Goal: Task Accomplishment & Management: Complete application form

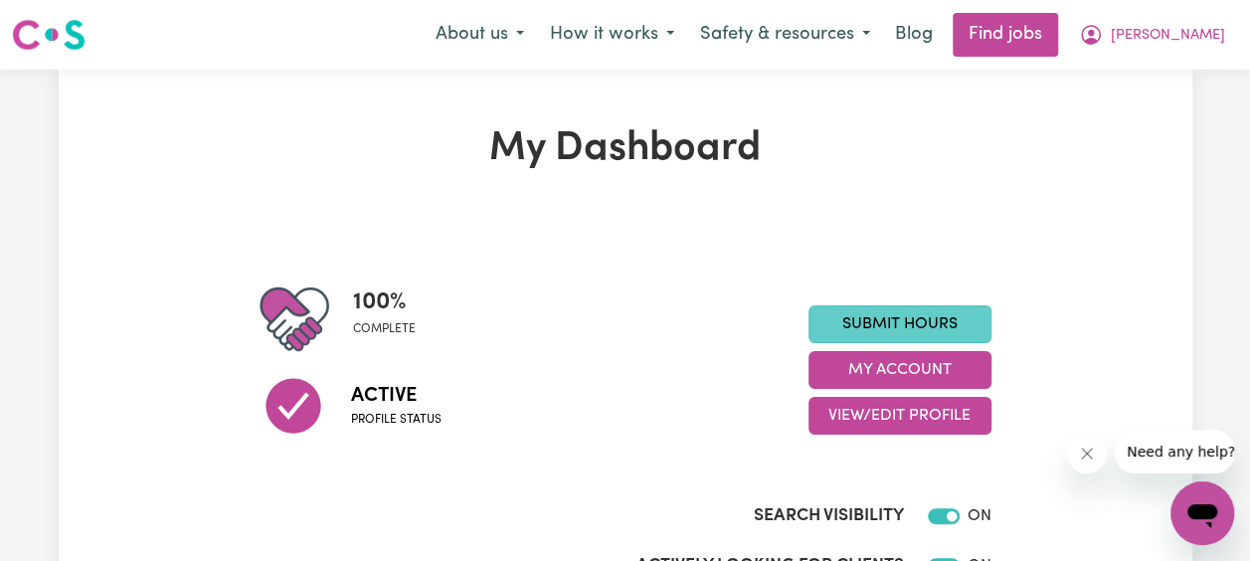
click at [901, 318] on link "Submit Hours" at bounding box center [899, 324] width 183 height 38
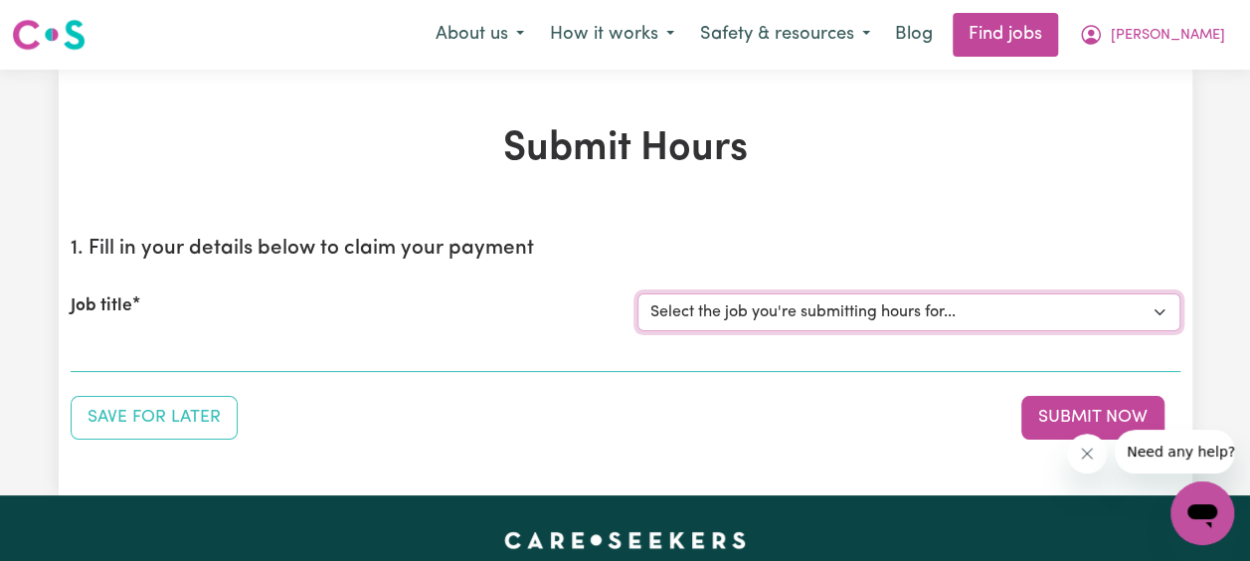
click at [1070, 322] on select "Select the job you're submitting hours for... [[PERSON_NAME] Family] [DEMOGRAPH…" at bounding box center [908, 312] width 543 height 38
select select "14363"
click at [637, 293] on select "Select the job you're submitting hours for... [[PERSON_NAME] Family] [DEMOGRAPH…" at bounding box center [908, 312] width 543 height 38
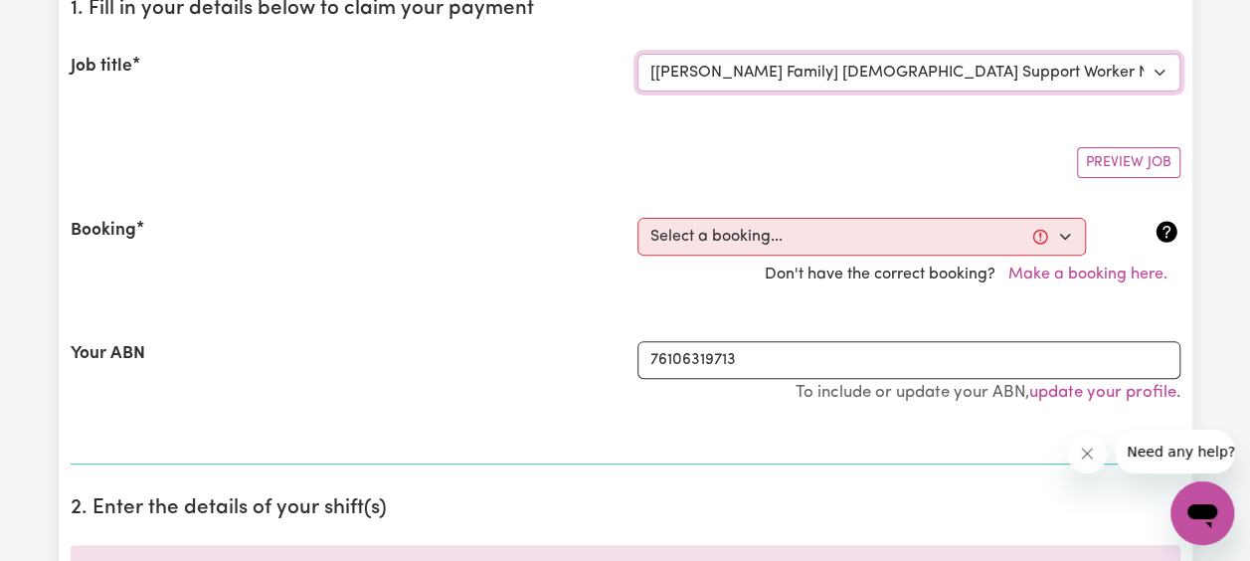
scroll to position [242, 0]
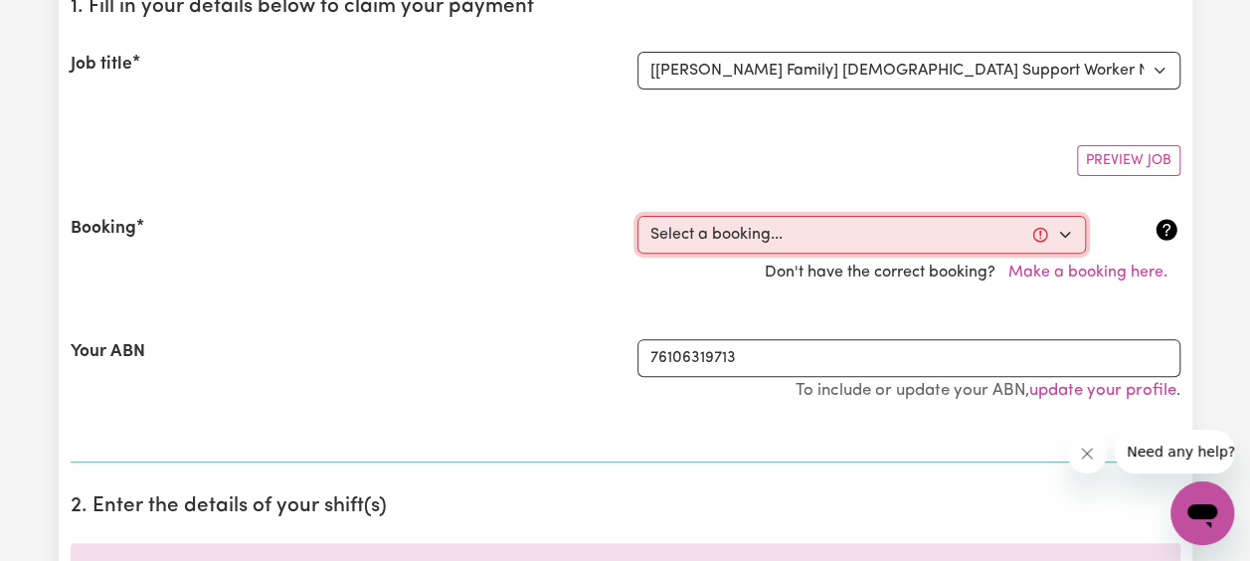
click at [1067, 225] on select "Select a booking... [DATE] 03:30pm to 06:00pm (ONE-OFF) [GEOGRAPHIC_DATA][DATE]…" at bounding box center [861, 235] width 448 height 38
select select "346922"
click at [637, 216] on select "Select a booking... [DATE] 03:30pm to 06:00pm (ONE-OFF) [GEOGRAPHIC_DATA][DATE]…" at bounding box center [861, 235] width 448 height 38
type input "[DATE]"
type input "26"
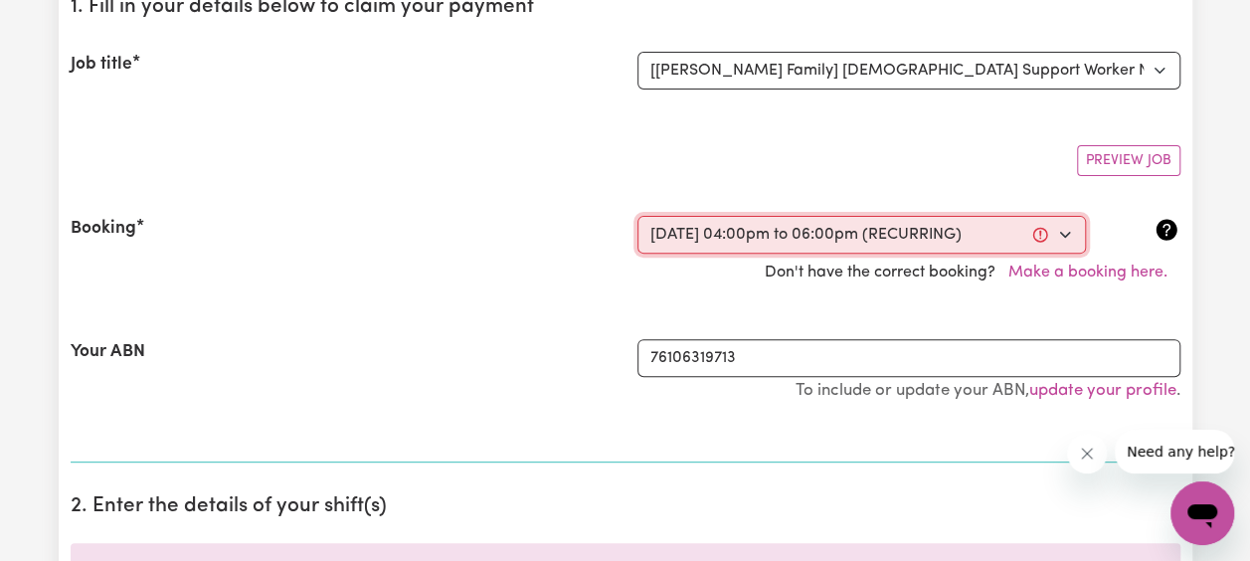
type input "8"
type input "2025"
type input "16:00"
type input "4"
type input "0"
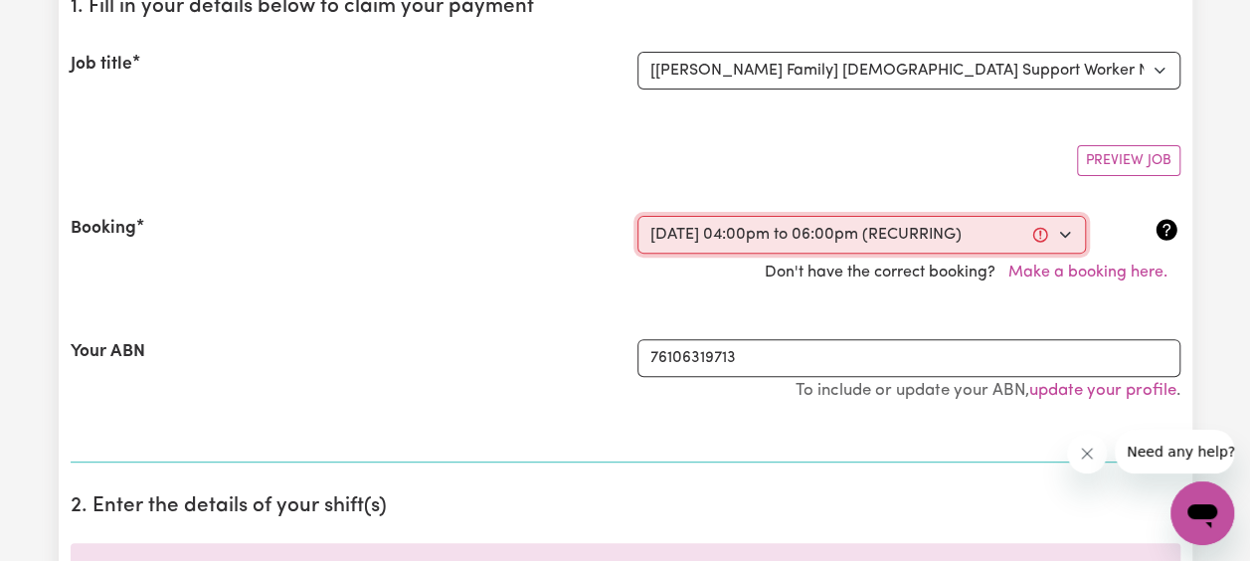
select select "pm"
type input "18:00"
type input "6"
type input "0"
select select "pm"
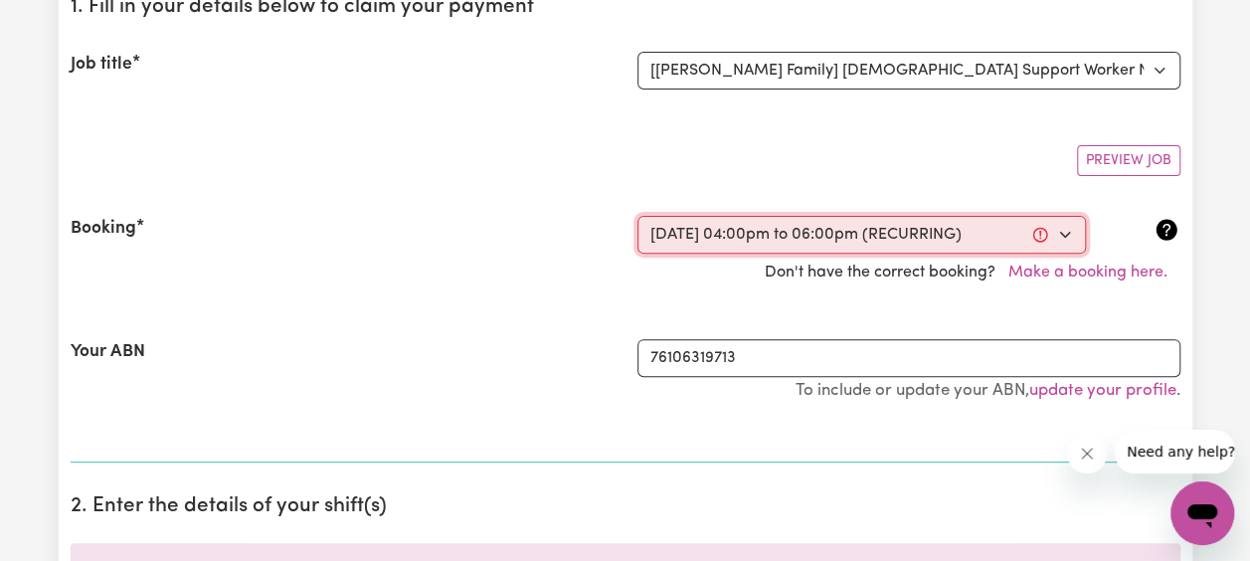
select select "45-Weekday"
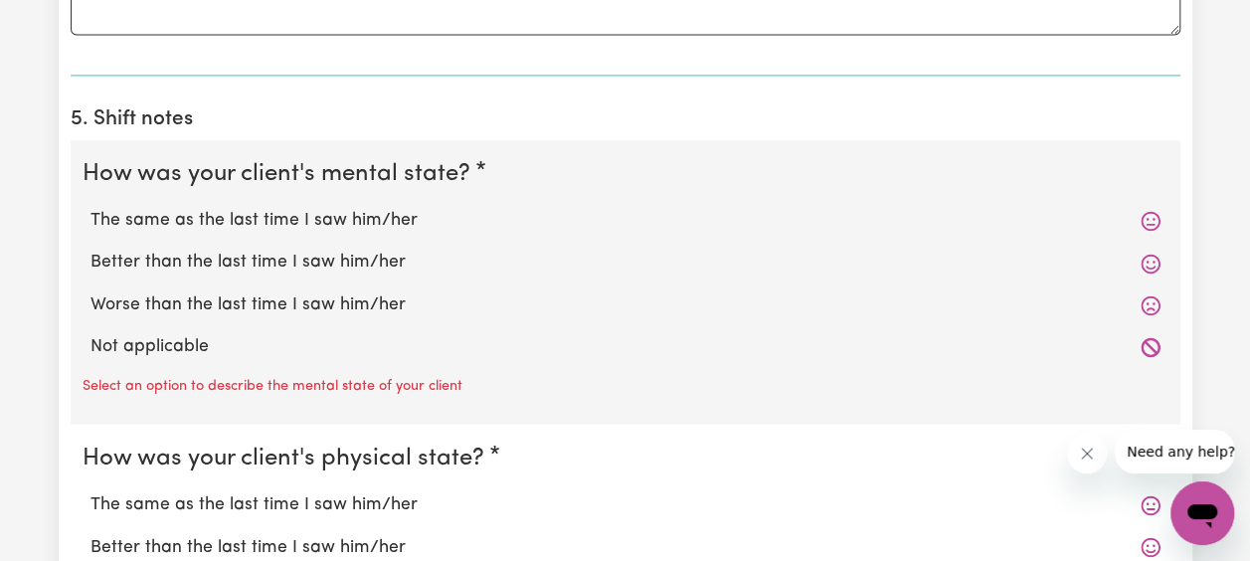
scroll to position [1445, 0]
click at [1151, 213] on icon at bounding box center [1150, 220] width 20 height 20
click at [352, 216] on label "The same as the last time I saw him/her" at bounding box center [625, 220] width 1070 height 26
click at [90, 207] on input "The same as the last time I saw him/her" at bounding box center [89, 206] width 1 height 1
radio input "true"
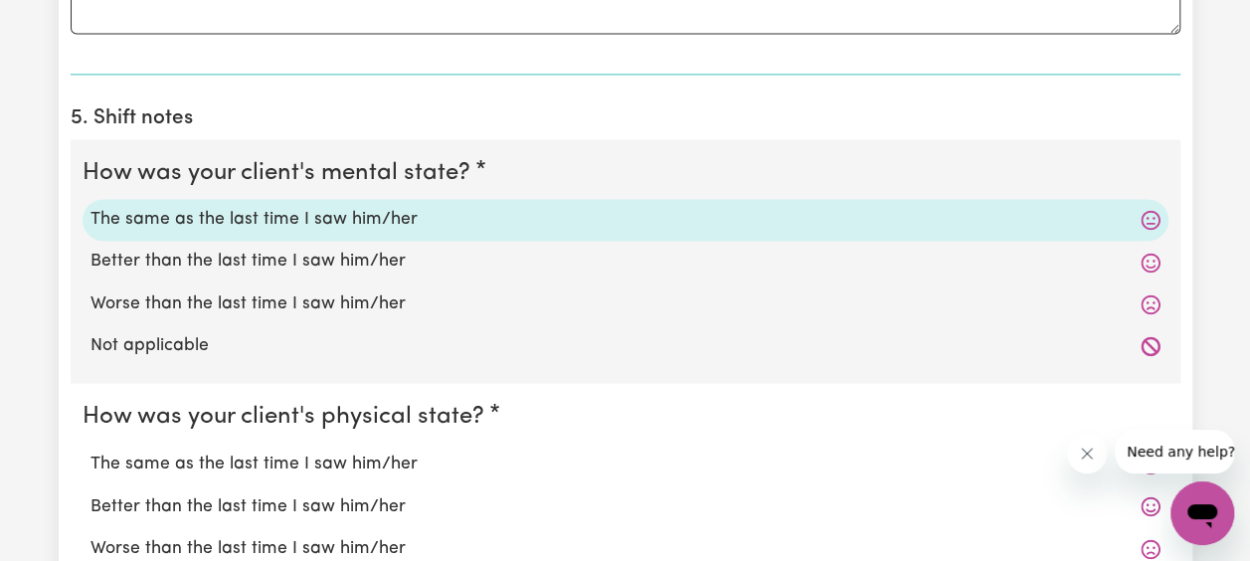
click at [344, 459] on label "The same as the last time I saw him/her" at bounding box center [625, 463] width 1070 height 26
click at [90, 450] on input "The same as the last time I saw him/her" at bounding box center [89, 449] width 1 height 1
radio input "true"
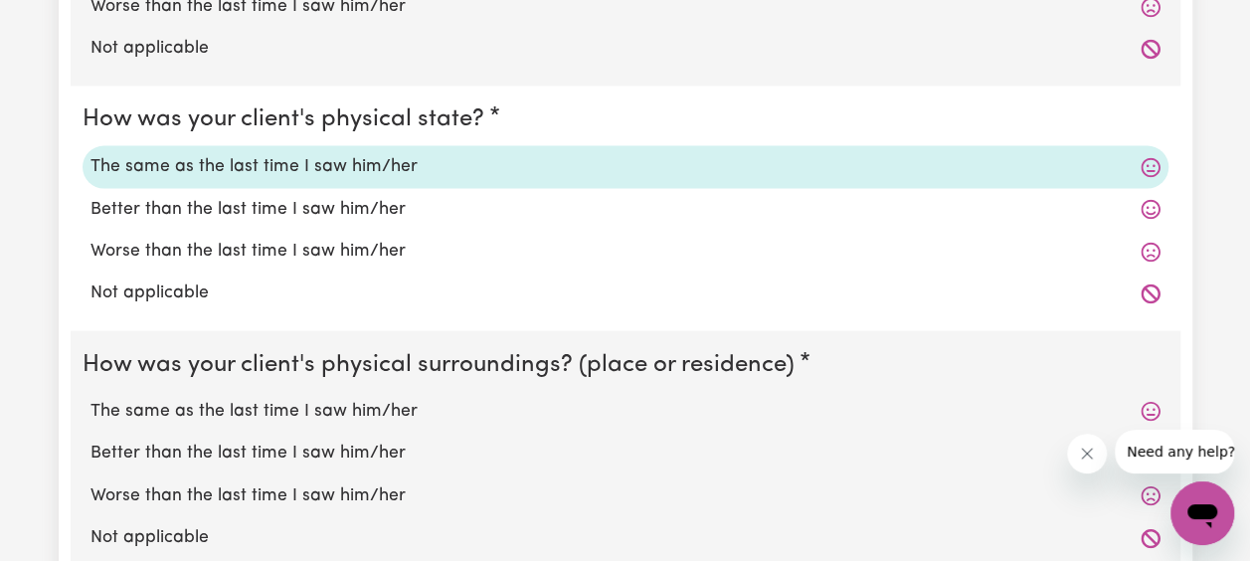
scroll to position [1743, 0]
click at [344, 407] on label "The same as the last time I saw him/her" at bounding box center [625, 410] width 1070 height 26
click at [90, 397] on input "The same as the last time I saw him/her" at bounding box center [89, 396] width 1 height 1
radio input "true"
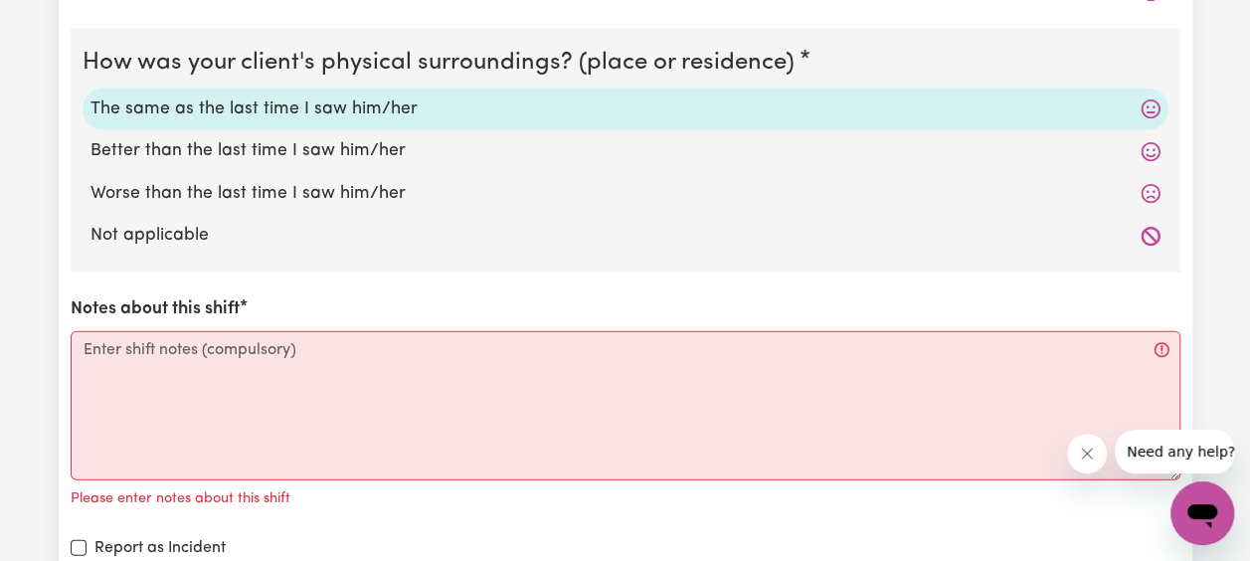
scroll to position [2044, 0]
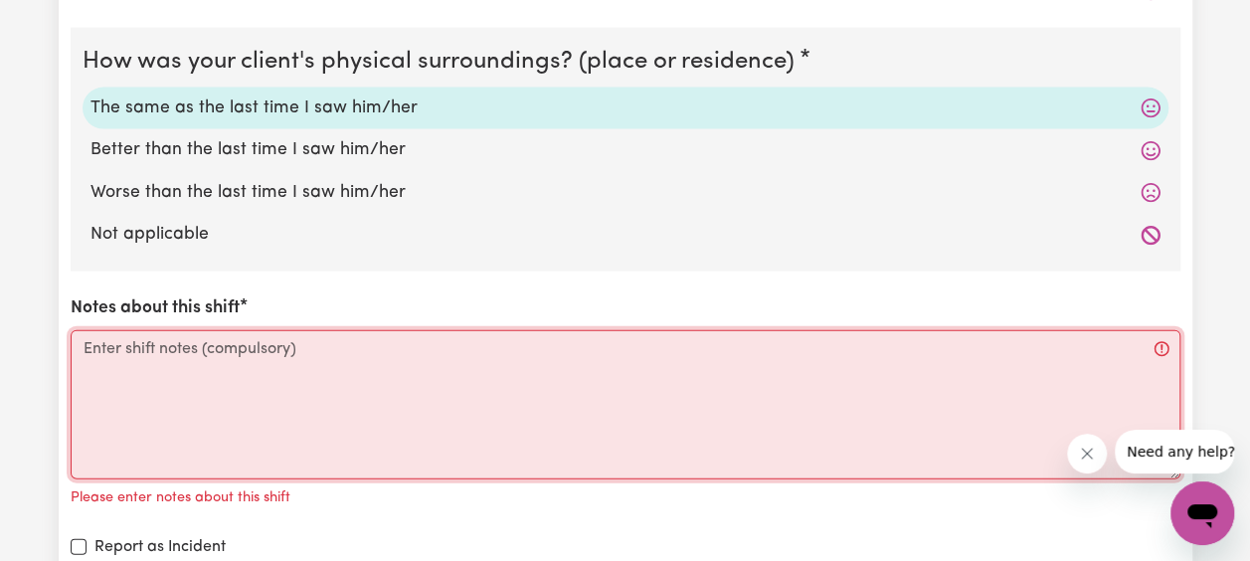
click at [284, 380] on textarea "Notes about this shift" at bounding box center [626, 404] width 1110 height 149
paste textarea "[PERSON_NAME] and I continued practicing brushing our teeth, and trying to do t…"
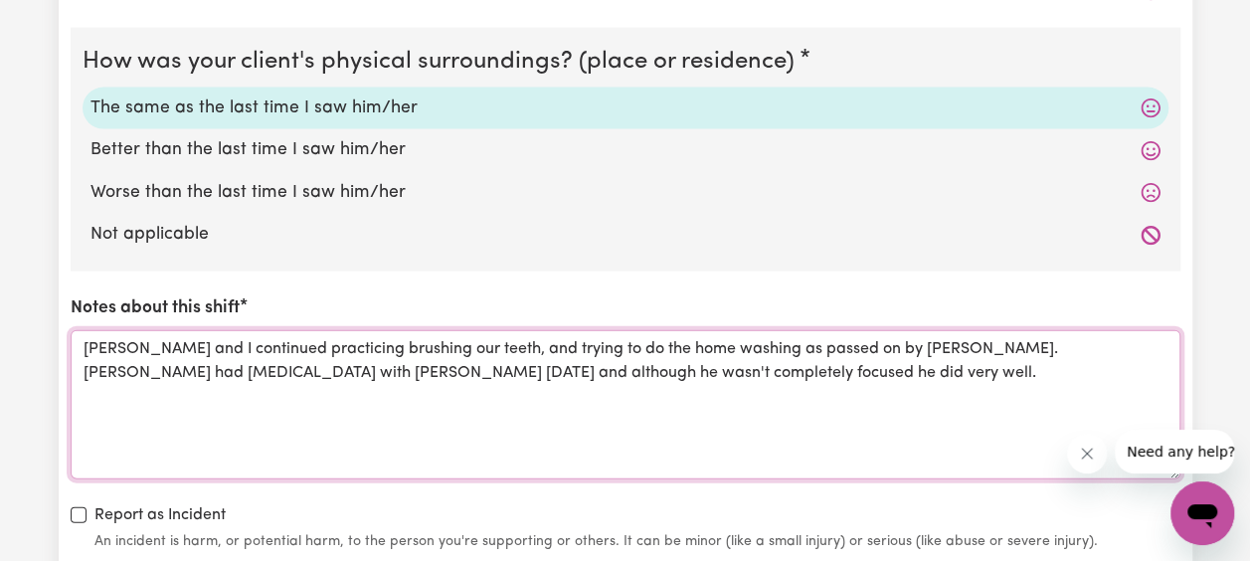
click at [84, 370] on textarea "[PERSON_NAME] and I continued practicing brushing our teeth, and trying to do t…" at bounding box center [626, 404] width 1110 height 149
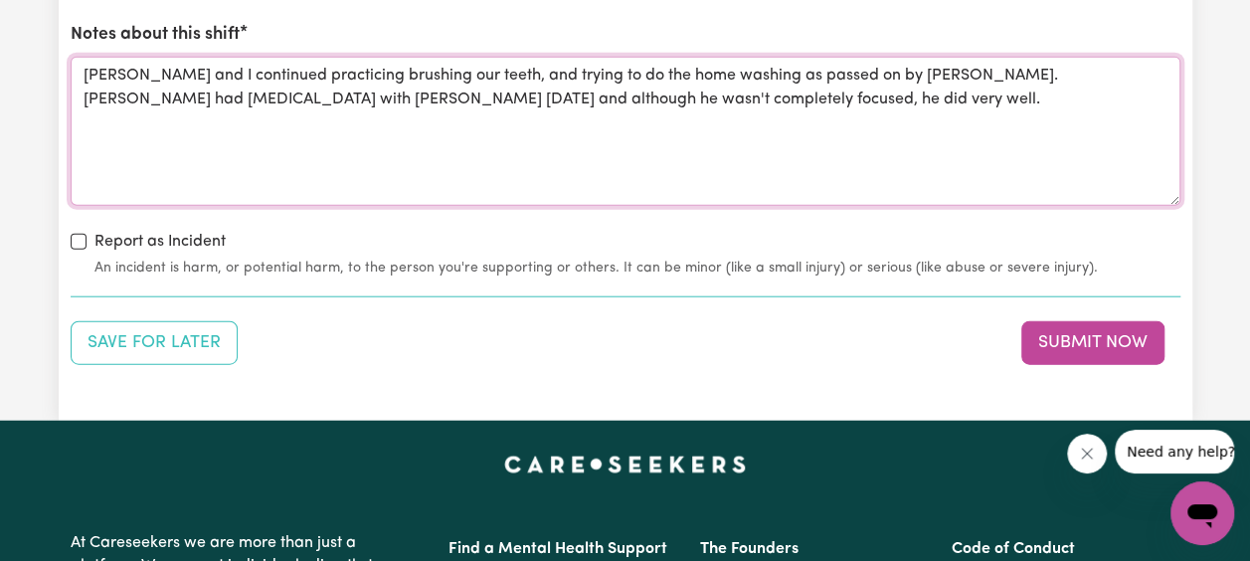
scroll to position [2319, 0]
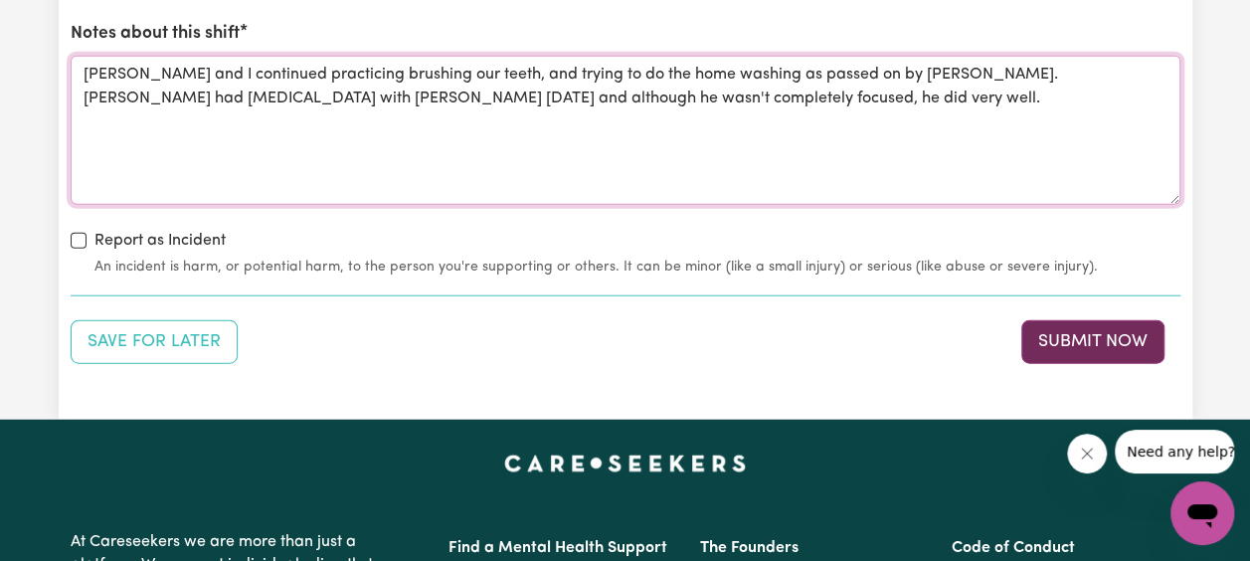
type textarea "[PERSON_NAME] and I continued practicing brushing our teeth, and trying to do t…"
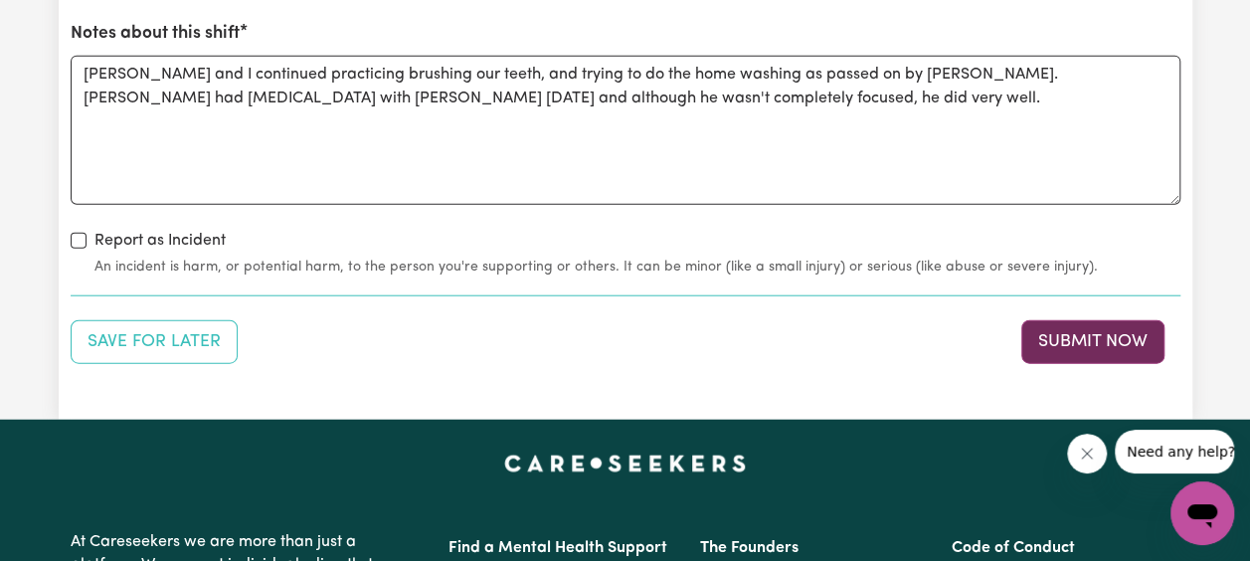
click at [1129, 348] on button "Submit Now" at bounding box center [1092, 342] width 143 height 44
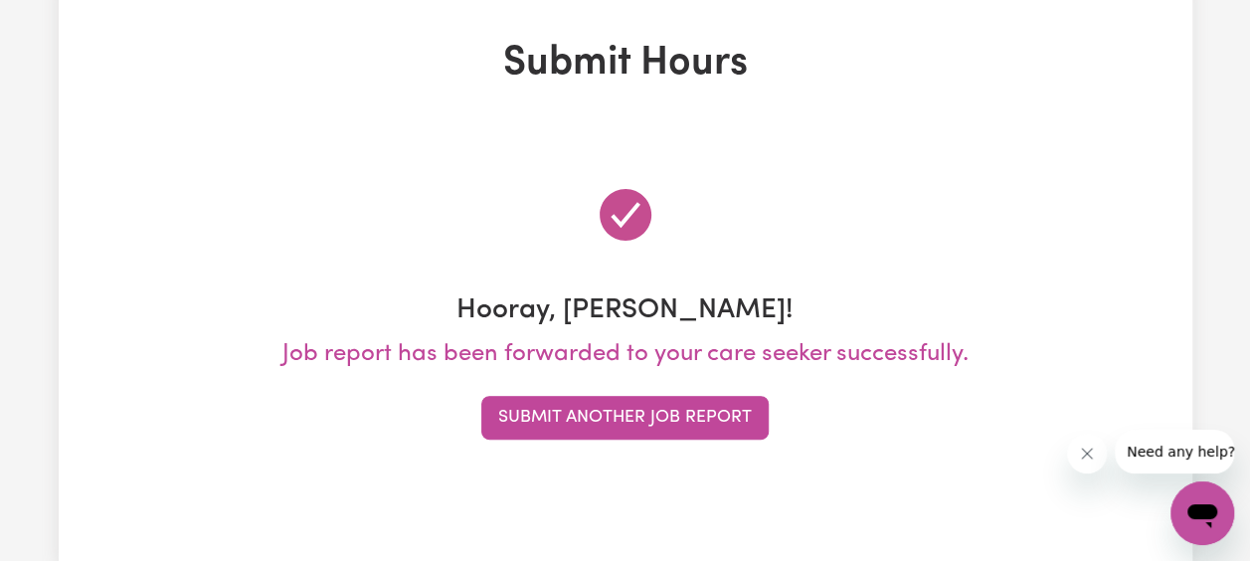
scroll to position [0, 0]
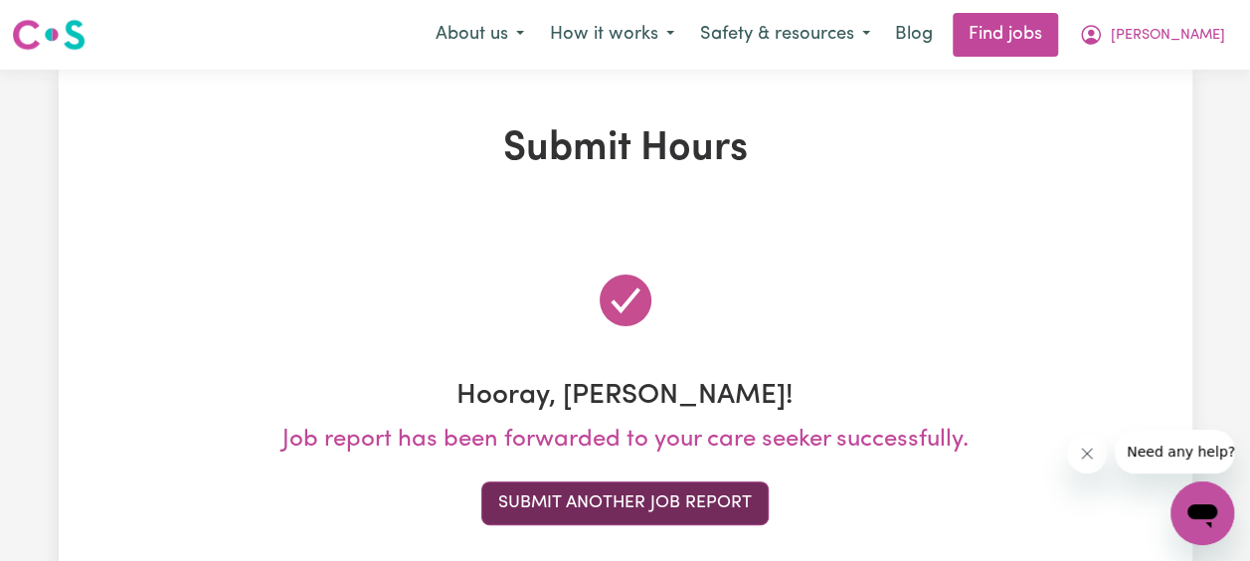
click at [575, 507] on button "Submit Another Job Report" at bounding box center [624, 503] width 287 height 44
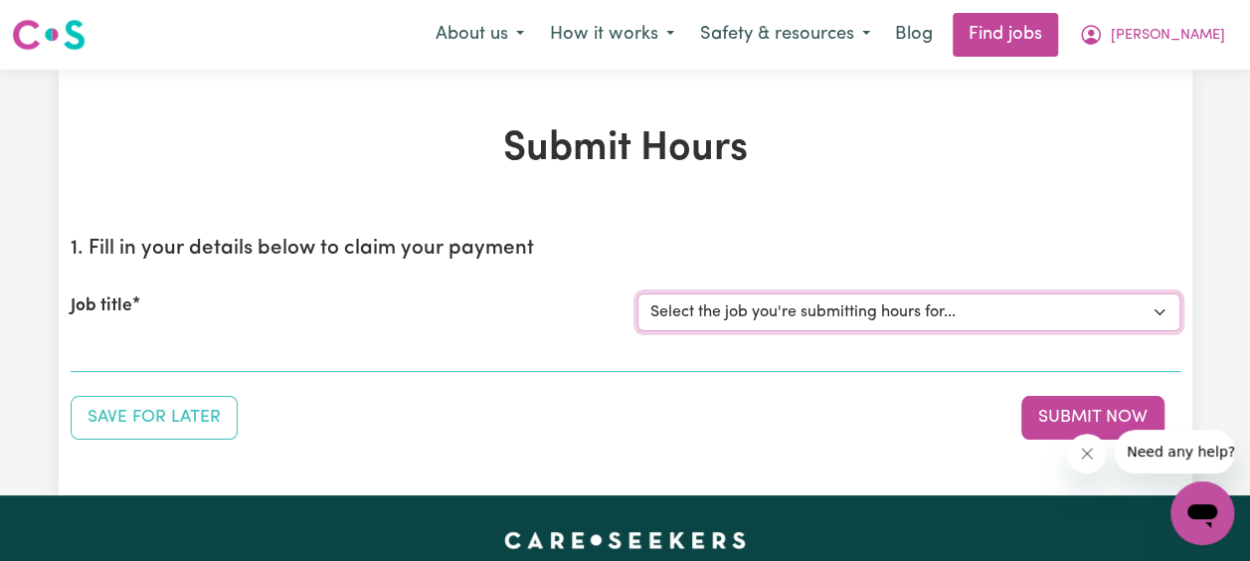
click at [1155, 318] on select "Select the job you're submitting hours for... [[PERSON_NAME] Family] [DEMOGRAPH…" at bounding box center [908, 312] width 543 height 38
select select "14363"
click at [637, 293] on select "Select the job you're submitting hours for... [[PERSON_NAME] Family] [DEMOGRAPH…" at bounding box center [908, 312] width 543 height 38
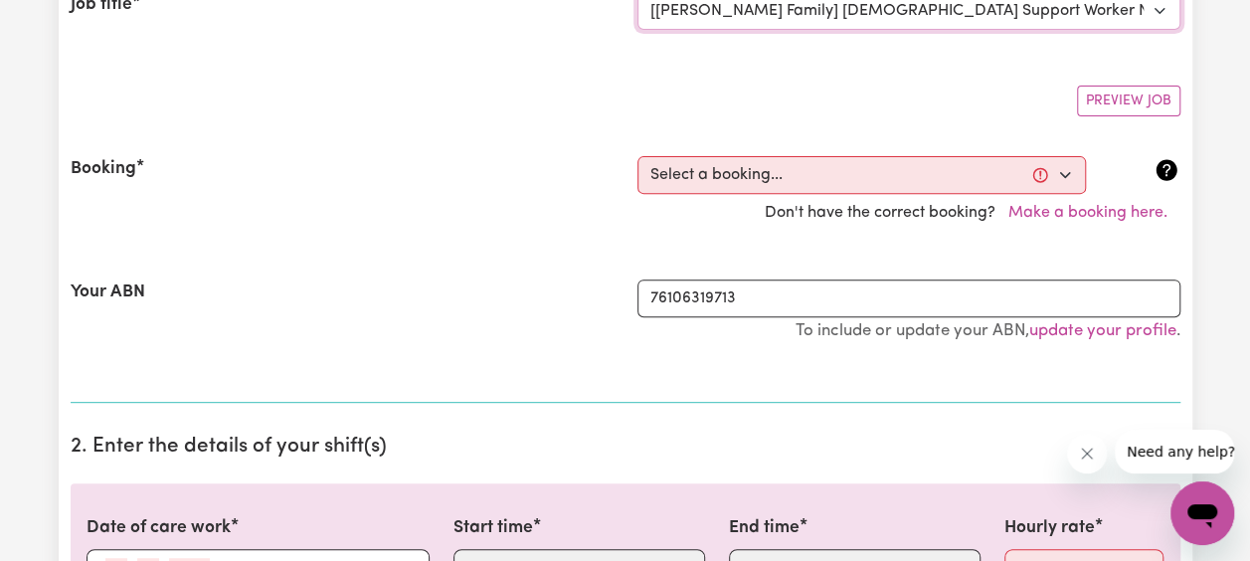
scroll to position [300, 0]
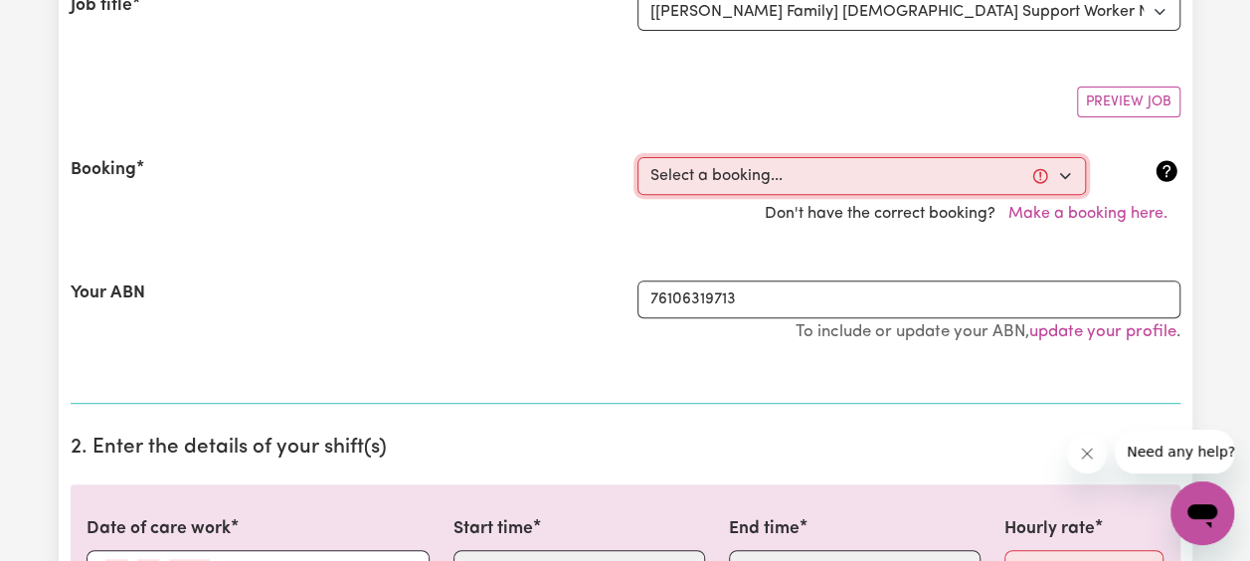
click at [847, 183] on select "Select a booking... [DATE] 03:30pm to 06:00pm (ONE-OFF) [GEOGRAPHIC_DATA][DATE]…" at bounding box center [861, 176] width 448 height 38
select select "346948"
click at [637, 157] on select "Select a booking... [DATE] 03:30pm to 06:00pm (ONE-OFF) [GEOGRAPHIC_DATA][DATE]…" at bounding box center [861, 176] width 448 height 38
type input "[DATE]"
type input "27"
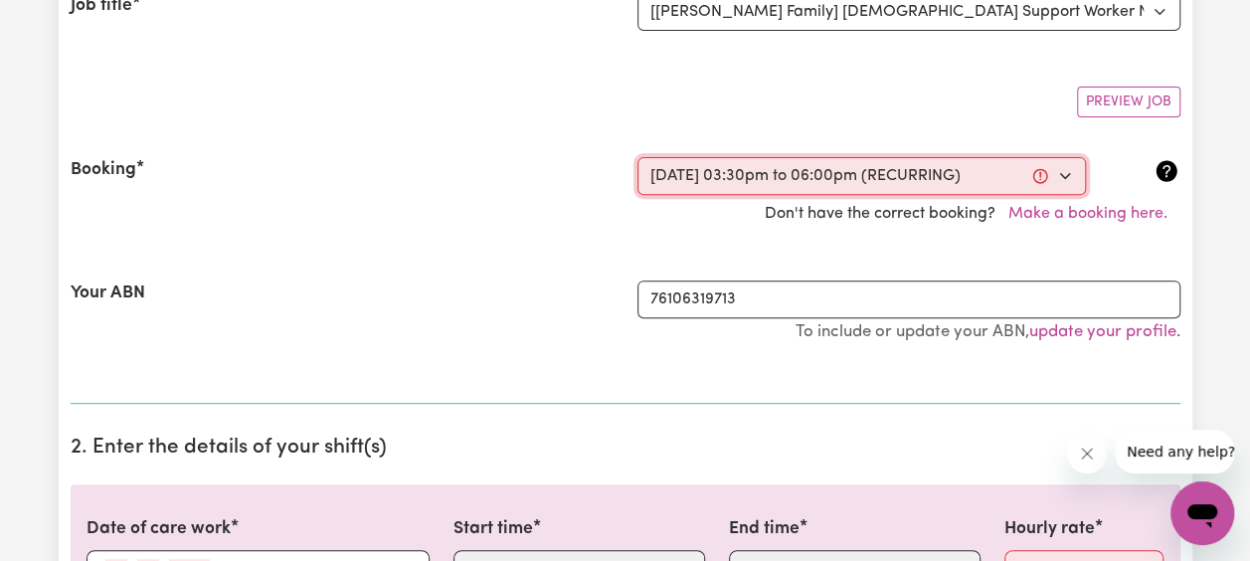
type input "8"
type input "2025"
type input "15:30"
type input "3"
type input "30"
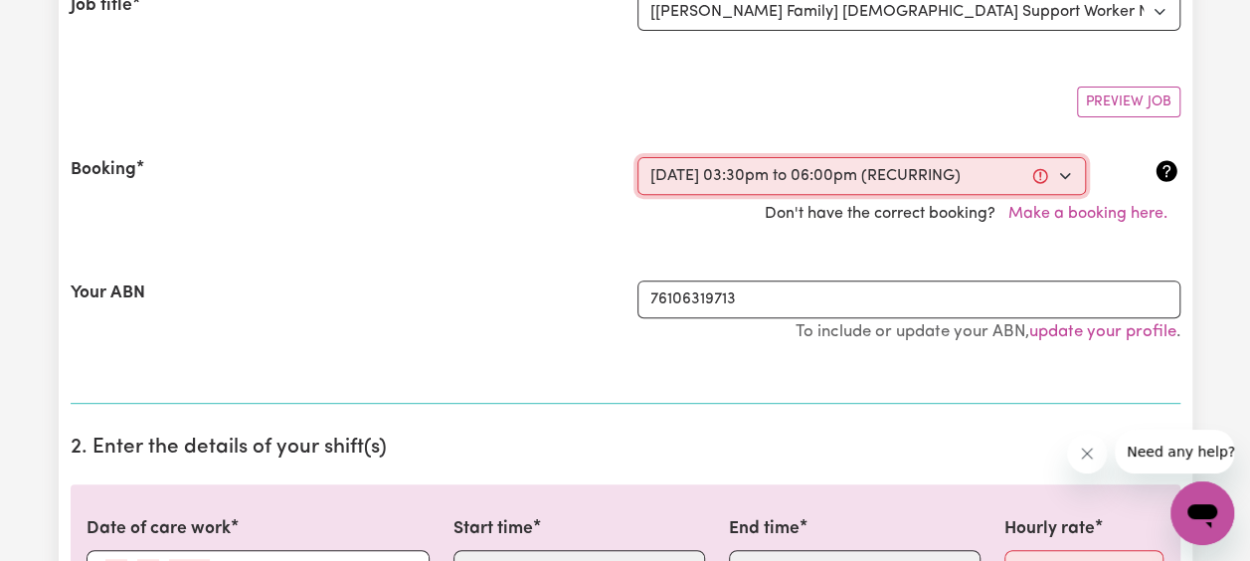
select select "pm"
type input "18:00"
type input "6"
type input "0"
select select "pm"
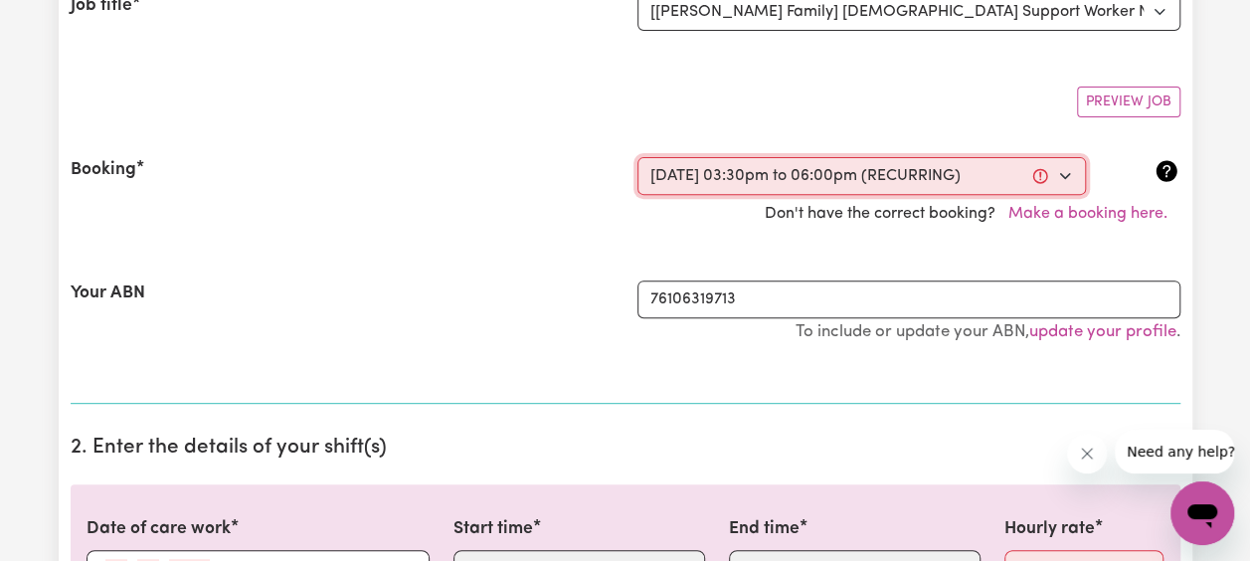
select select "45-Weekday"
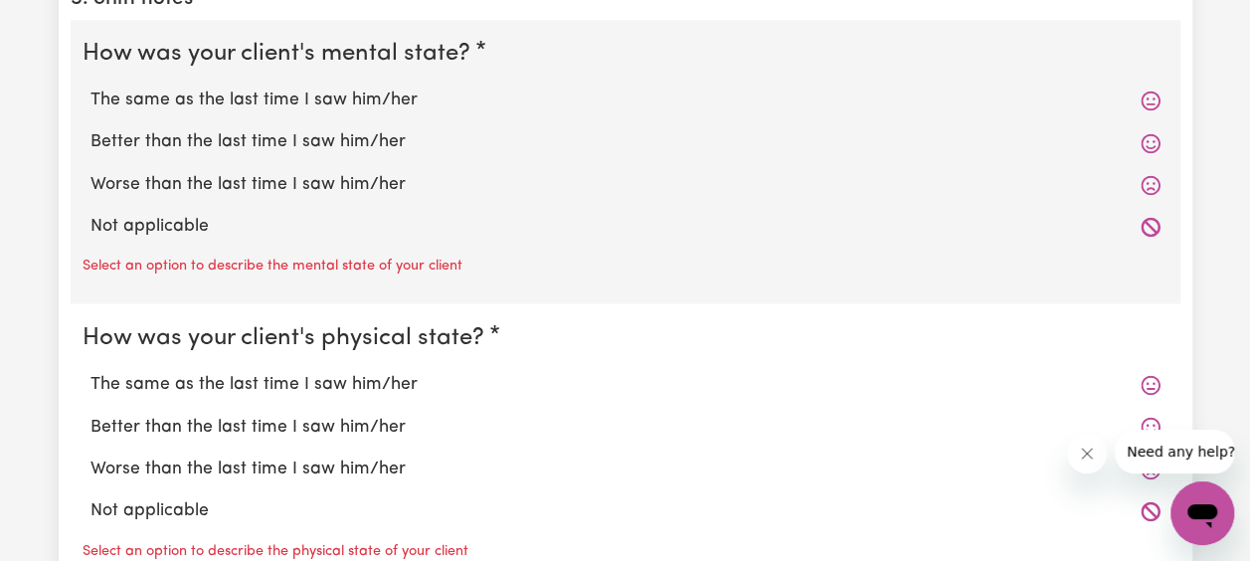
scroll to position [1572, 0]
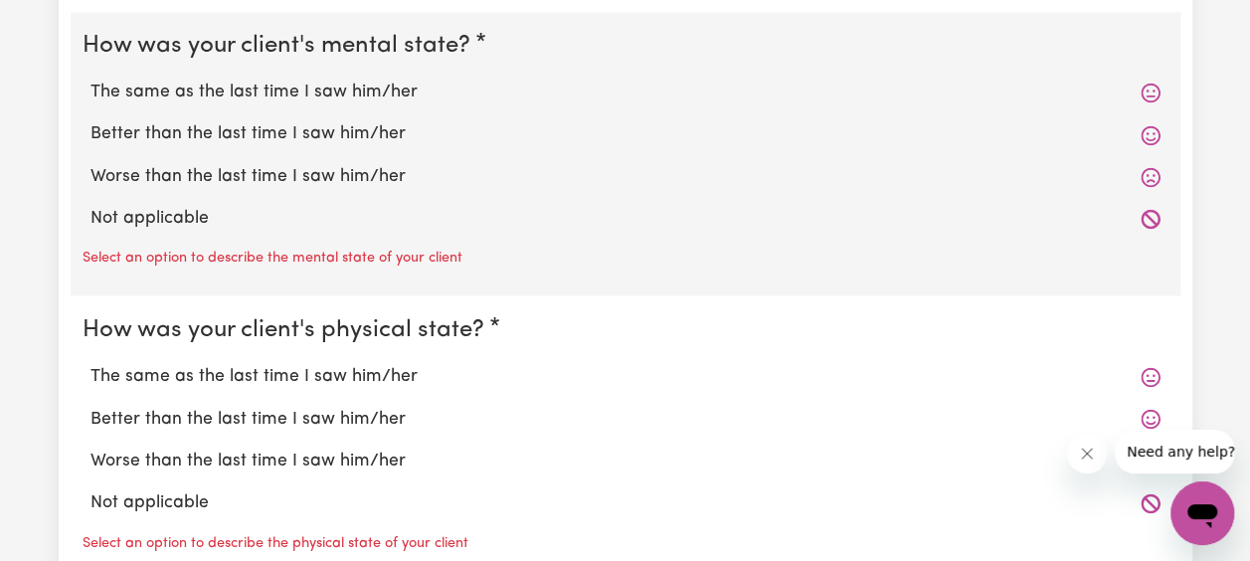
click at [163, 94] on label "The same as the last time I saw him/her" at bounding box center [625, 93] width 1070 height 26
click at [90, 80] on input "The same as the last time I saw him/her" at bounding box center [89, 79] width 1 height 1
radio input "true"
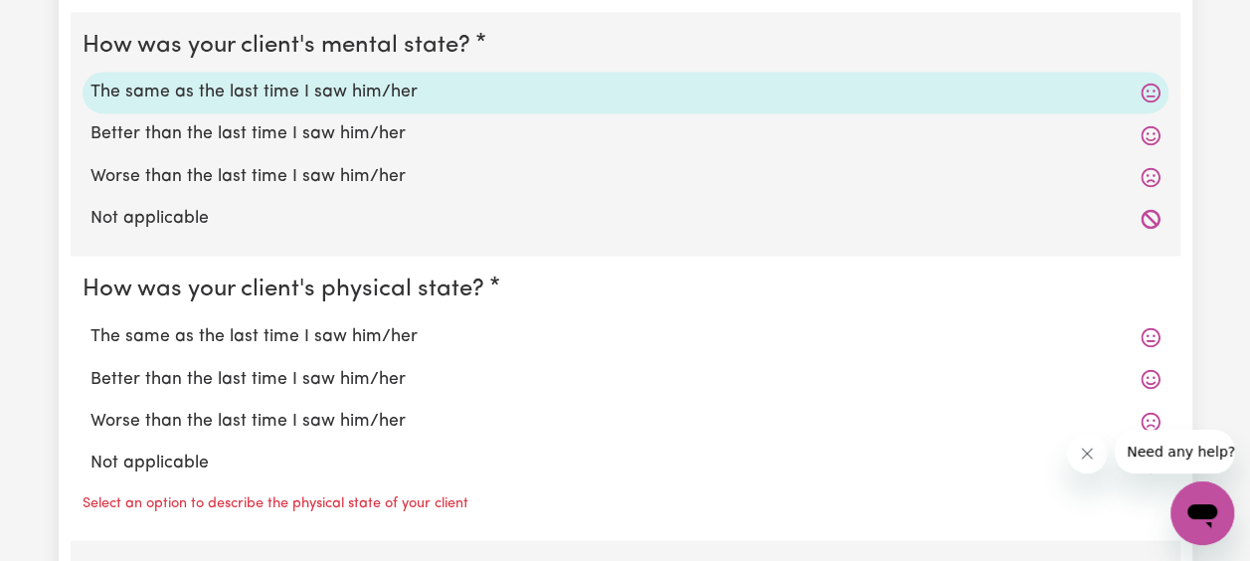
click at [179, 329] on label "The same as the last time I saw him/her" at bounding box center [625, 336] width 1070 height 26
click at [90, 323] on input "The same as the last time I saw him/her" at bounding box center [89, 322] width 1 height 1
radio input "true"
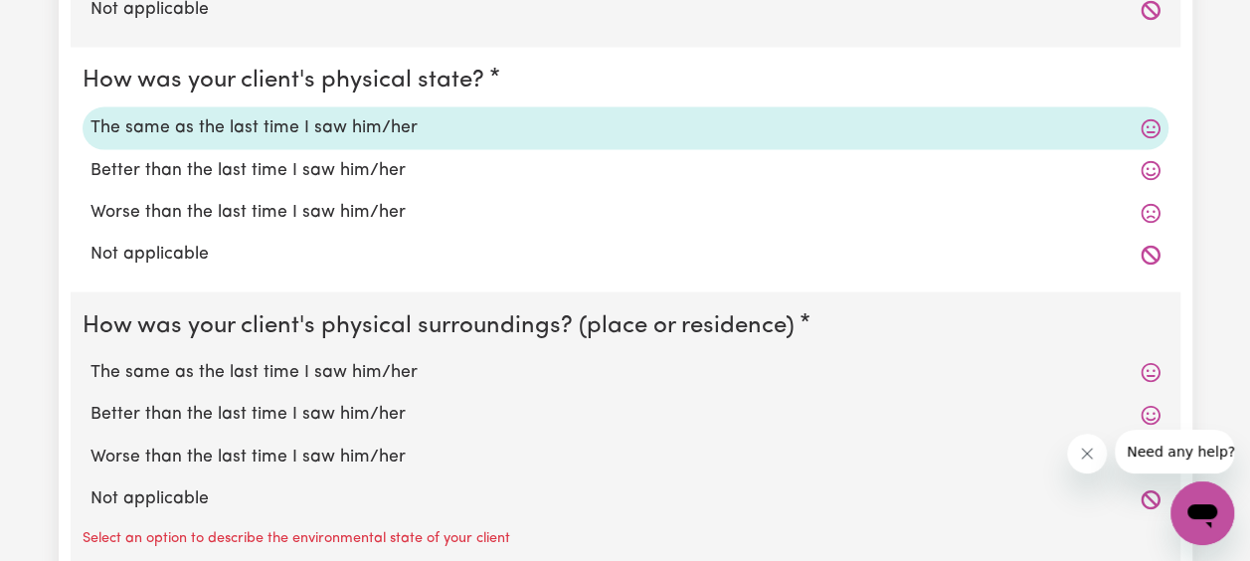
scroll to position [1813, 0]
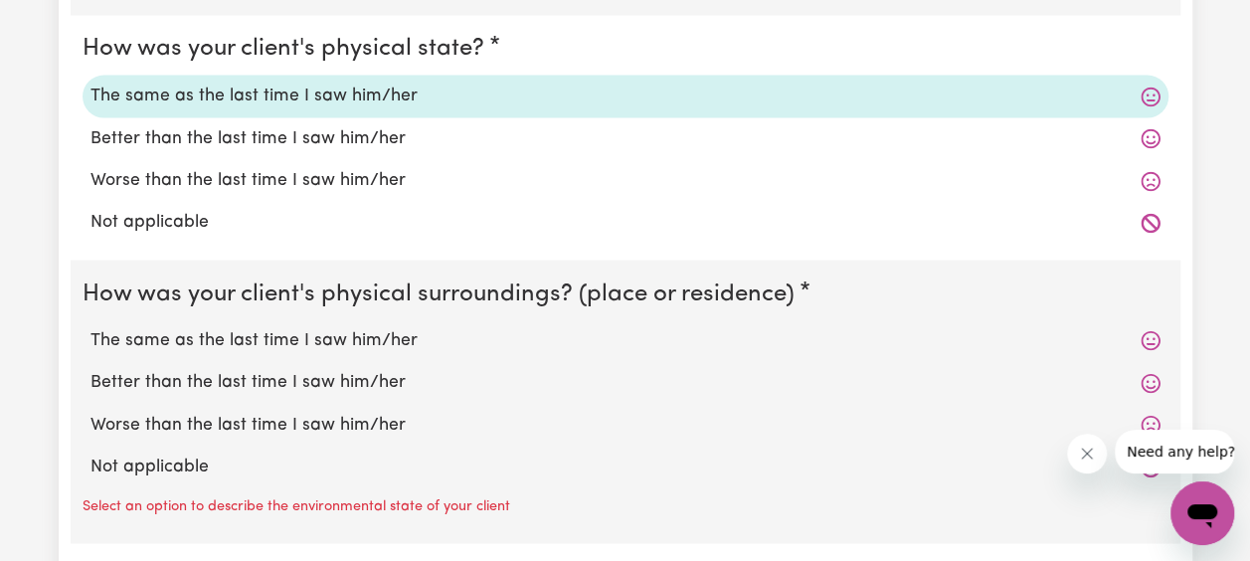
click at [256, 331] on label "The same as the last time I saw him/her" at bounding box center [625, 340] width 1070 height 26
click at [90, 327] on input "The same as the last time I saw him/her" at bounding box center [89, 326] width 1 height 1
radio input "true"
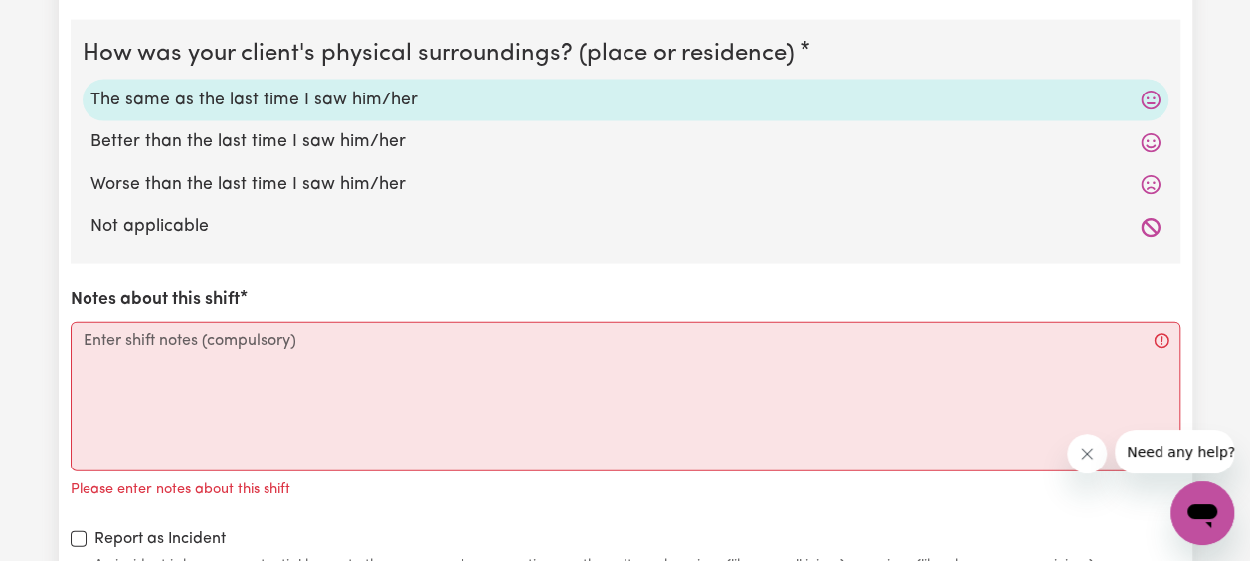
scroll to position [2071, 0]
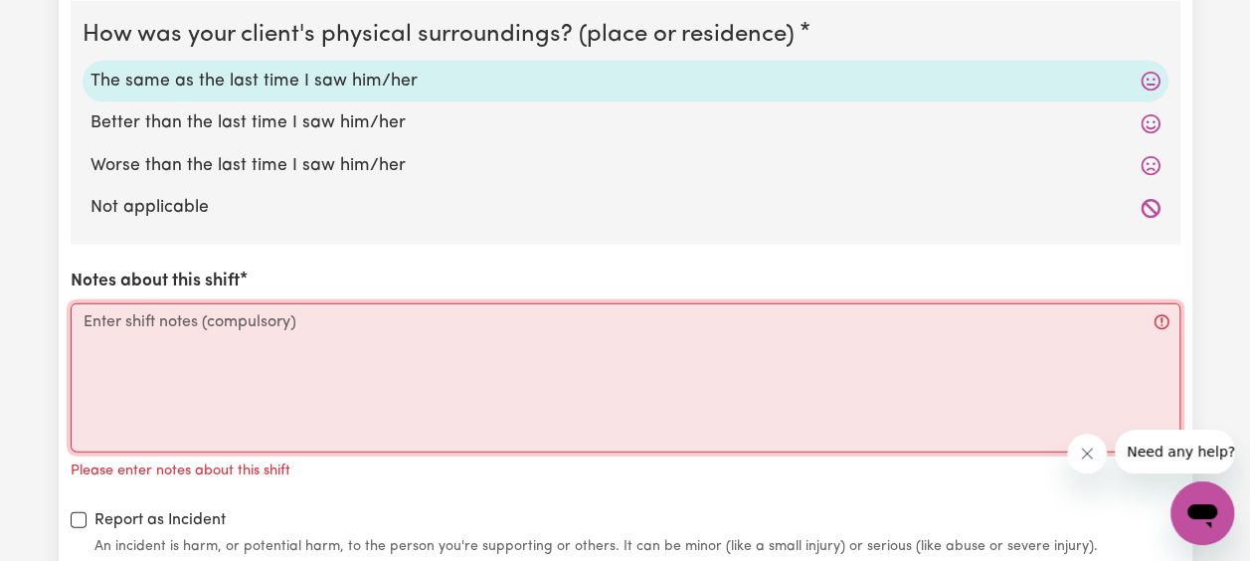
click at [233, 337] on textarea "Notes about this shift" at bounding box center [626, 377] width 1110 height 149
paste textarea "[DATE] [PERSON_NAME] had class with [PERSON_NAME], [PERSON_NAME]'s father and g…"
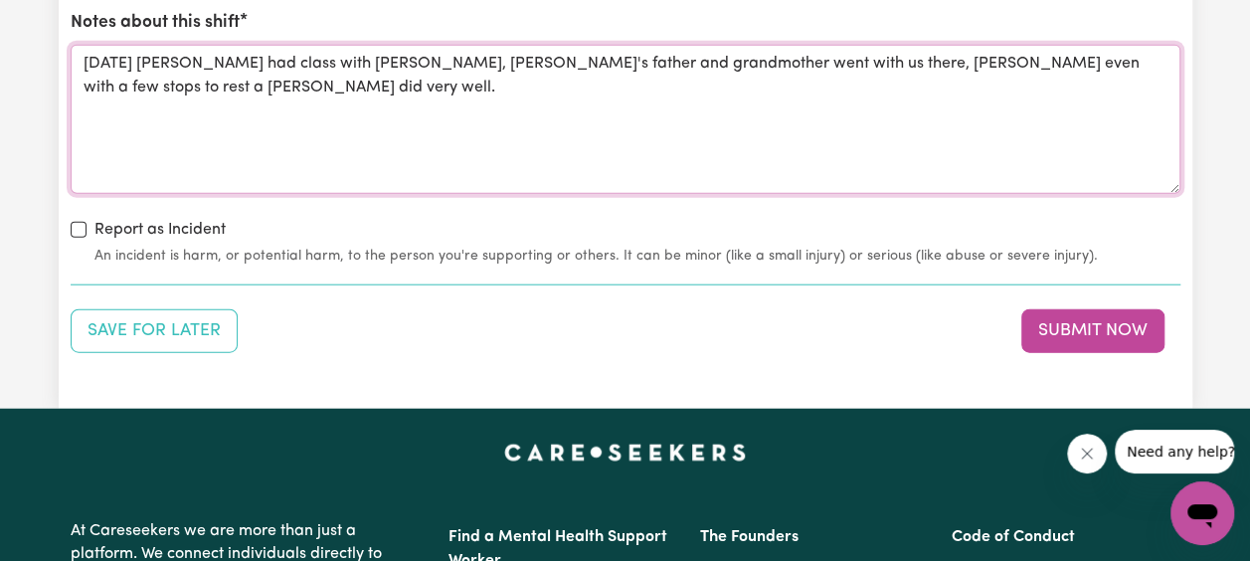
scroll to position [2332, 0]
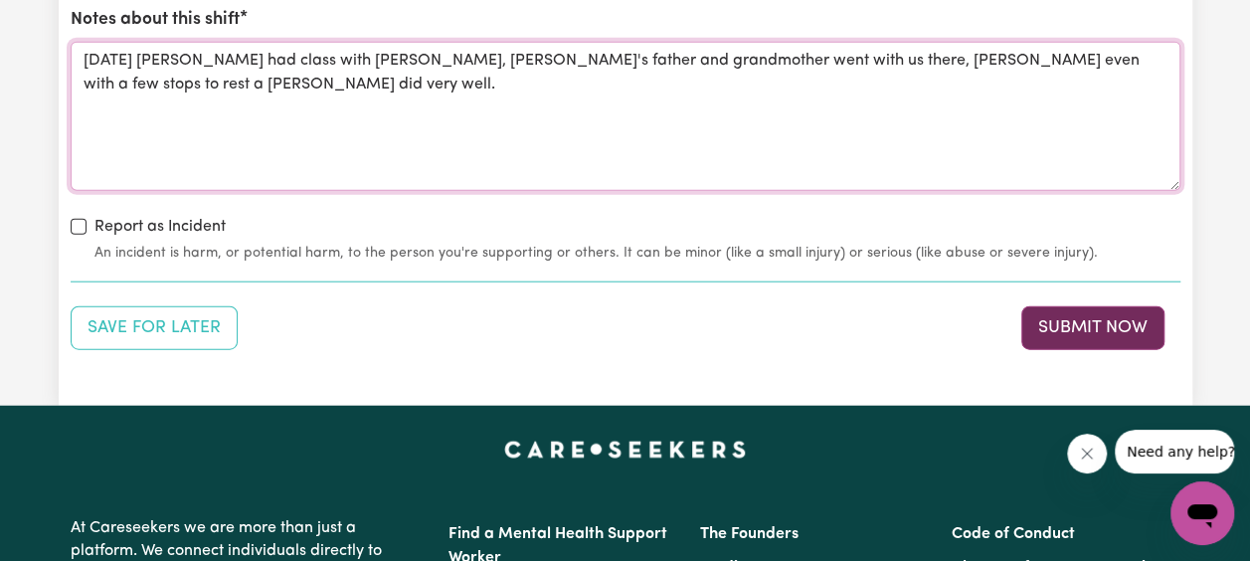
type textarea "[DATE] [PERSON_NAME] had class with [PERSON_NAME], [PERSON_NAME]'s father and g…"
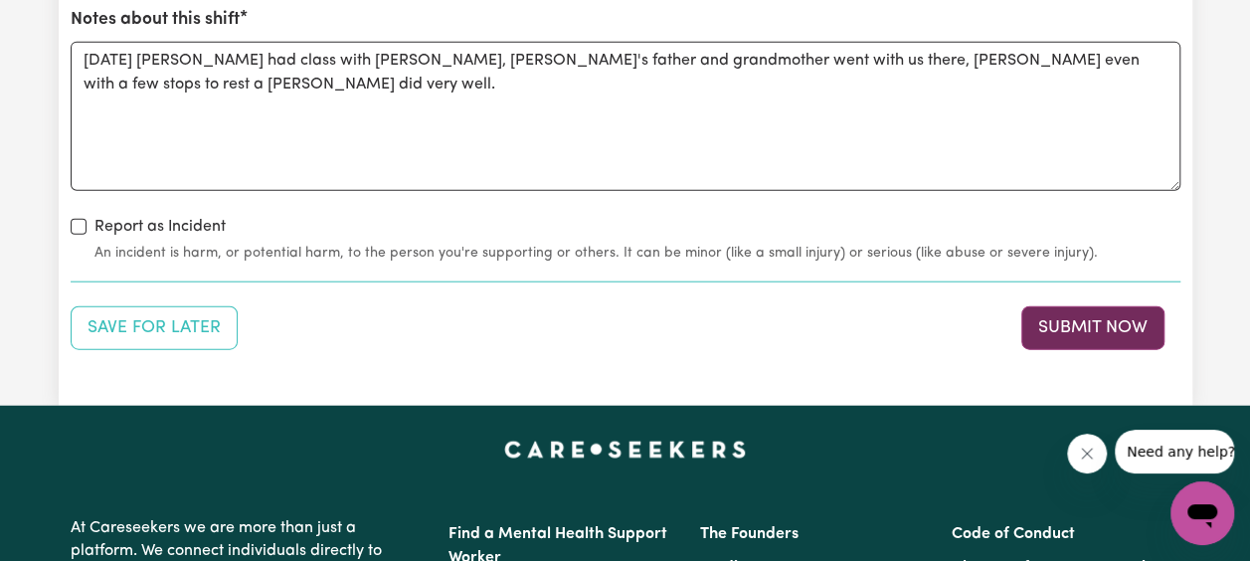
click at [1062, 316] on button "Submit Now" at bounding box center [1092, 328] width 143 height 44
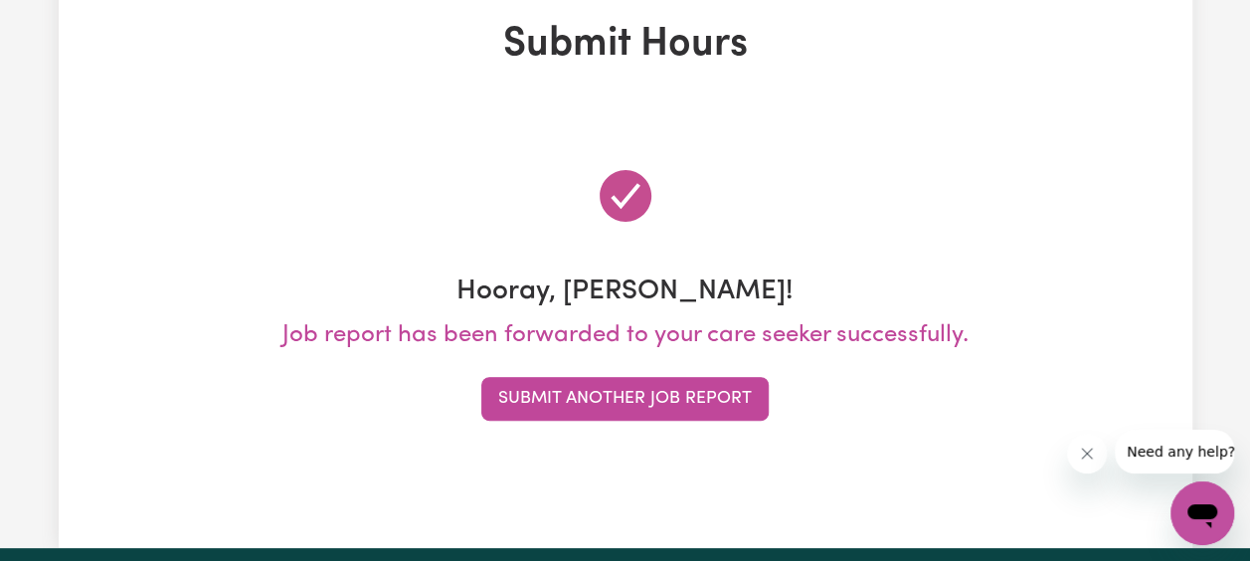
scroll to position [0, 0]
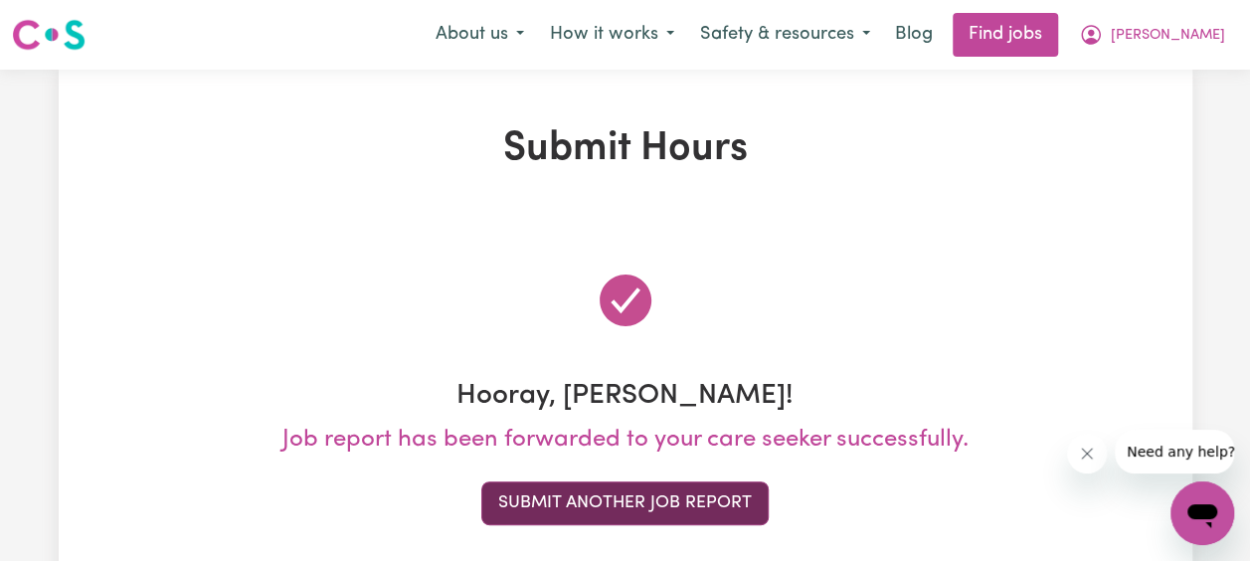
click at [594, 507] on button "Submit Another Job Report" at bounding box center [624, 503] width 287 height 44
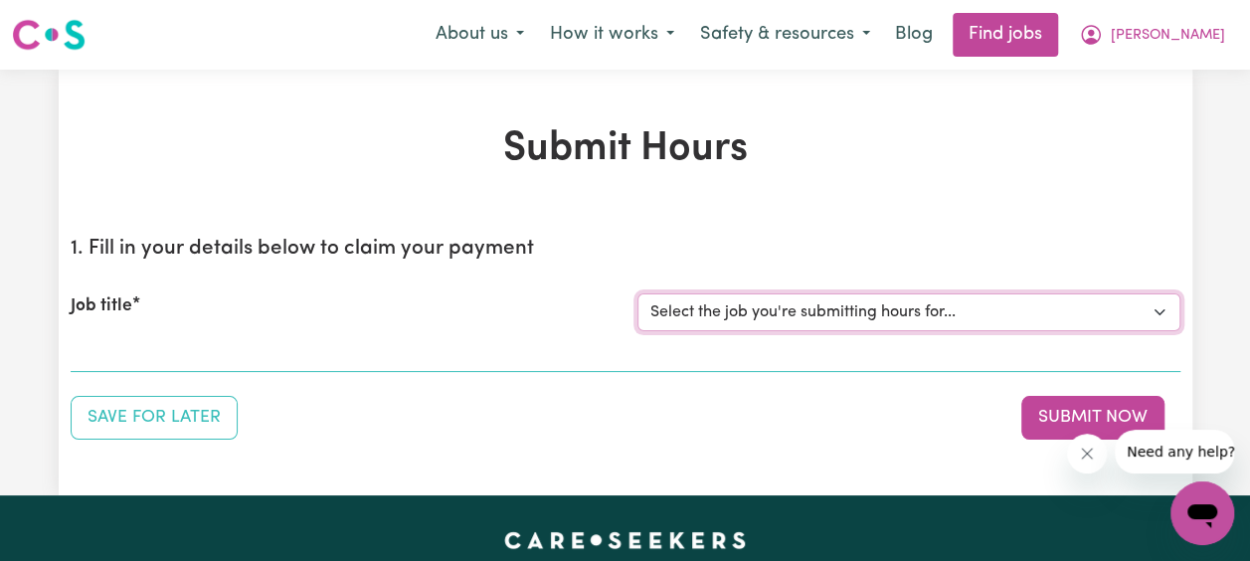
click at [1161, 310] on select "Select the job you're submitting hours for... [[PERSON_NAME] Family] [DEMOGRAPH…" at bounding box center [908, 312] width 543 height 38
select select "14363"
click at [637, 293] on select "Select the job you're submitting hours for... [[PERSON_NAME] Family] [DEMOGRAPH…" at bounding box center [908, 312] width 543 height 38
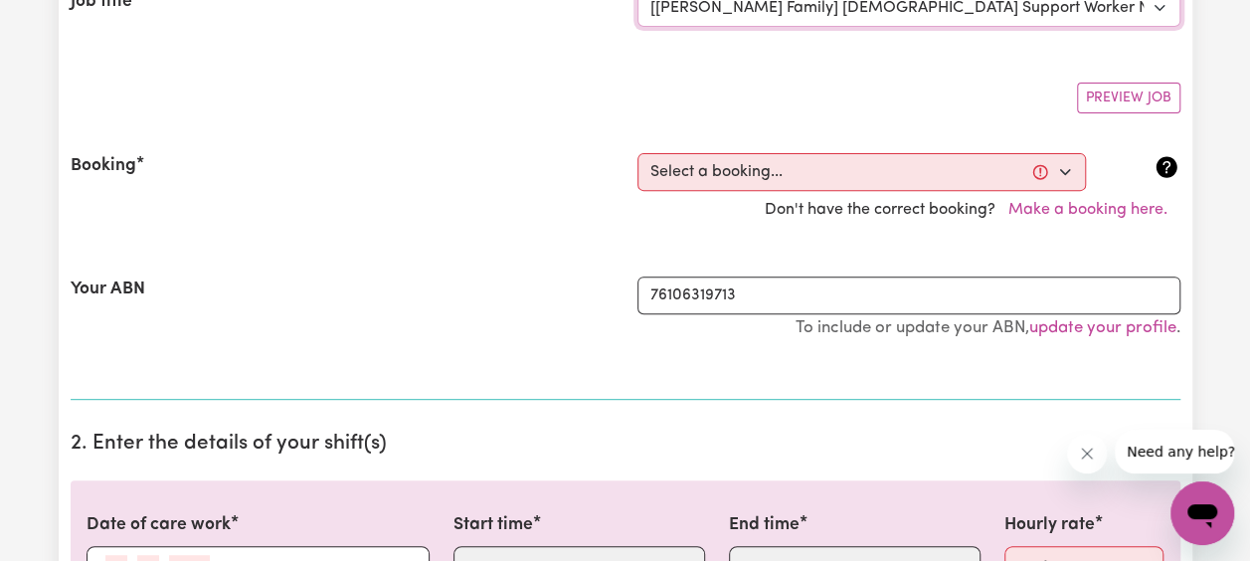
scroll to position [301, 0]
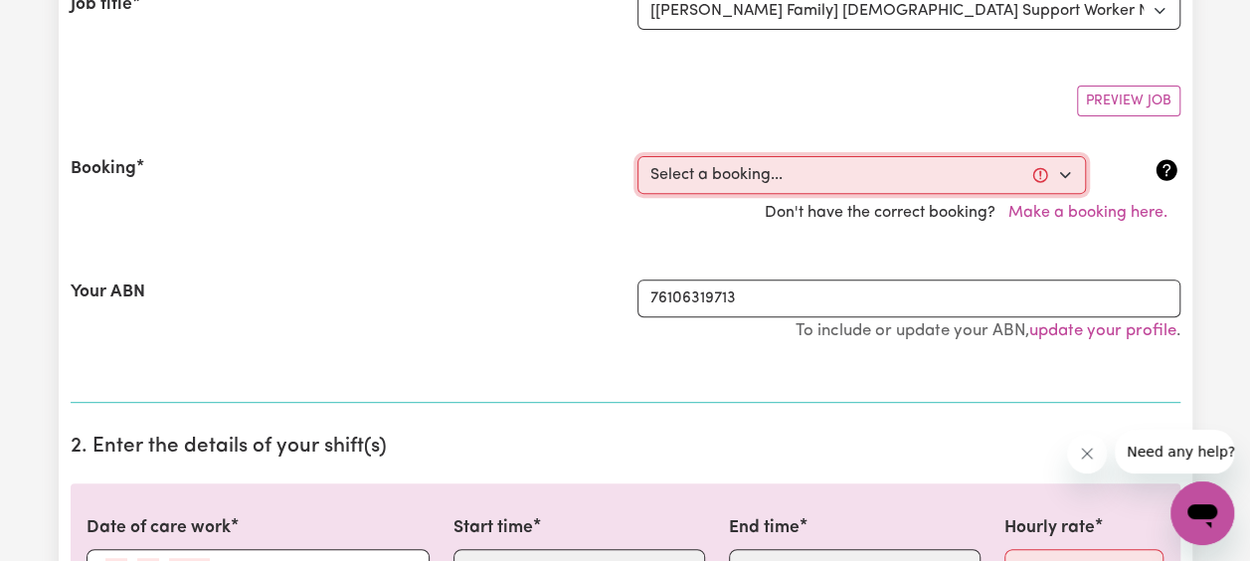
click at [1072, 175] on select "Select a booking... [DATE] 03:30pm to 06:00pm (ONE-OFF) [GEOGRAPHIC_DATA][DATE]…" at bounding box center [861, 175] width 448 height 38
select select "357580"
click at [637, 156] on select "Select a booking... [DATE] 03:30pm to 06:00pm (ONE-OFF) [GEOGRAPHIC_DATA][DATE]…" at bounding box center [861, 175] width 448 height 38
type input "[DATE]"
type input "29"
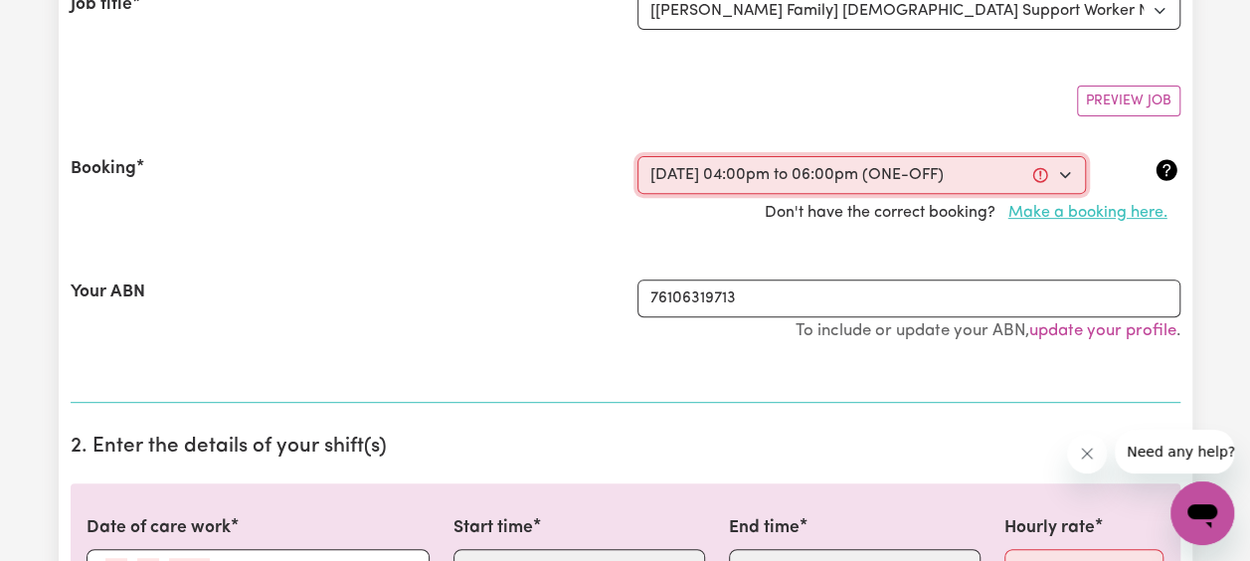
type input "8"
type input "2025"
type input "16:00"
type input "4"
type input "0"
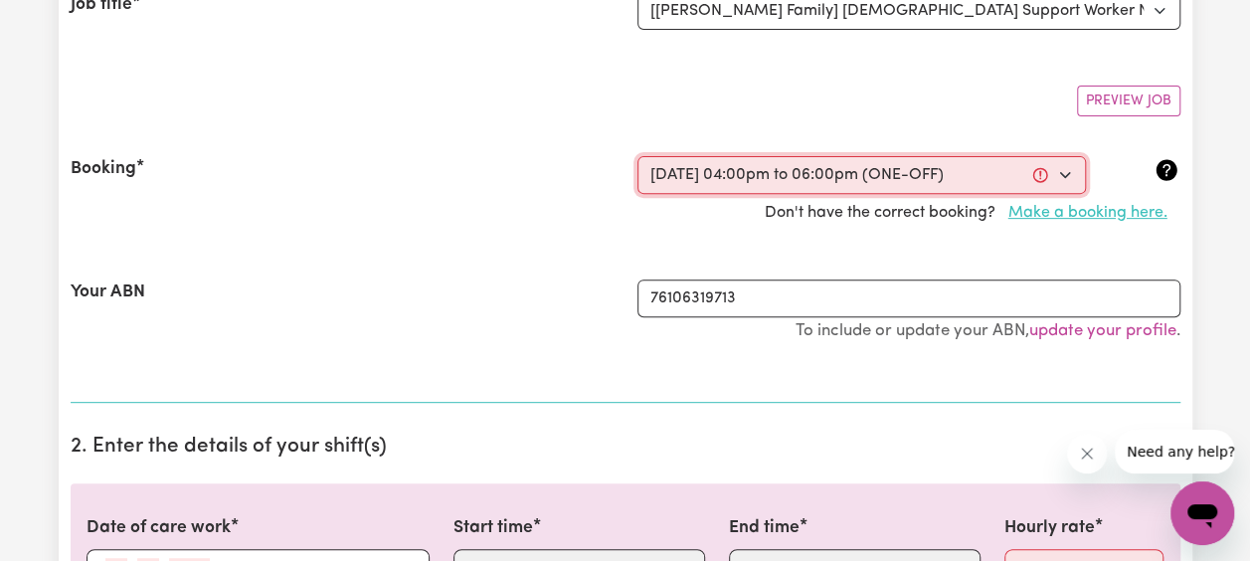
select select "pm"
type input "18:00"
type input "6"
type input "0"
select select "pm"
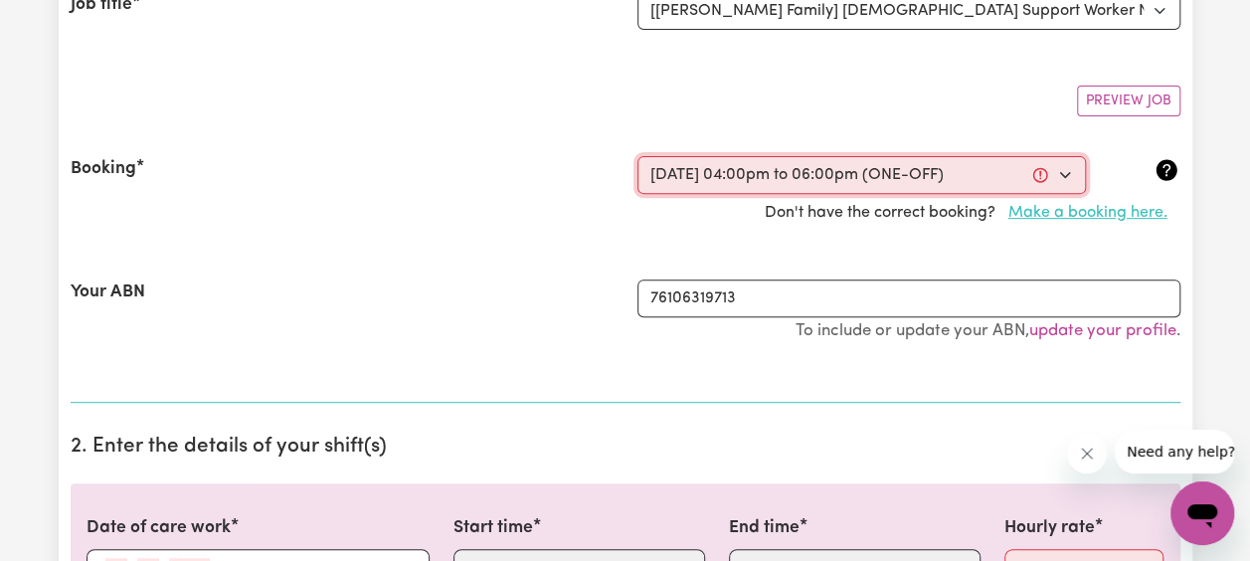
select select "45-Weekday"
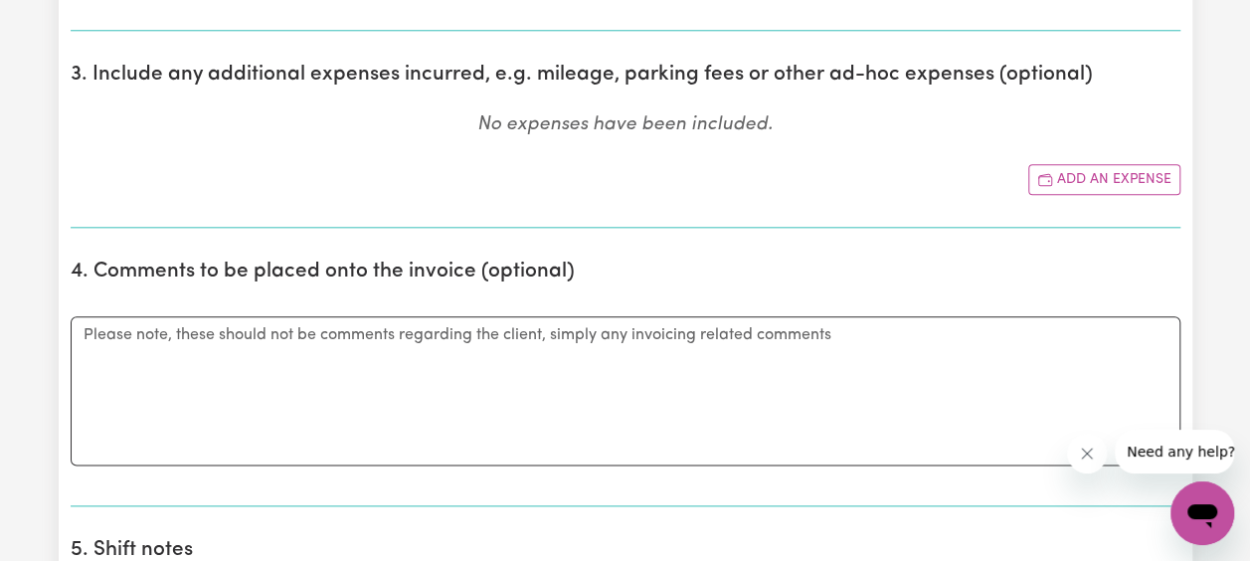
scroll to position [1015, 0]
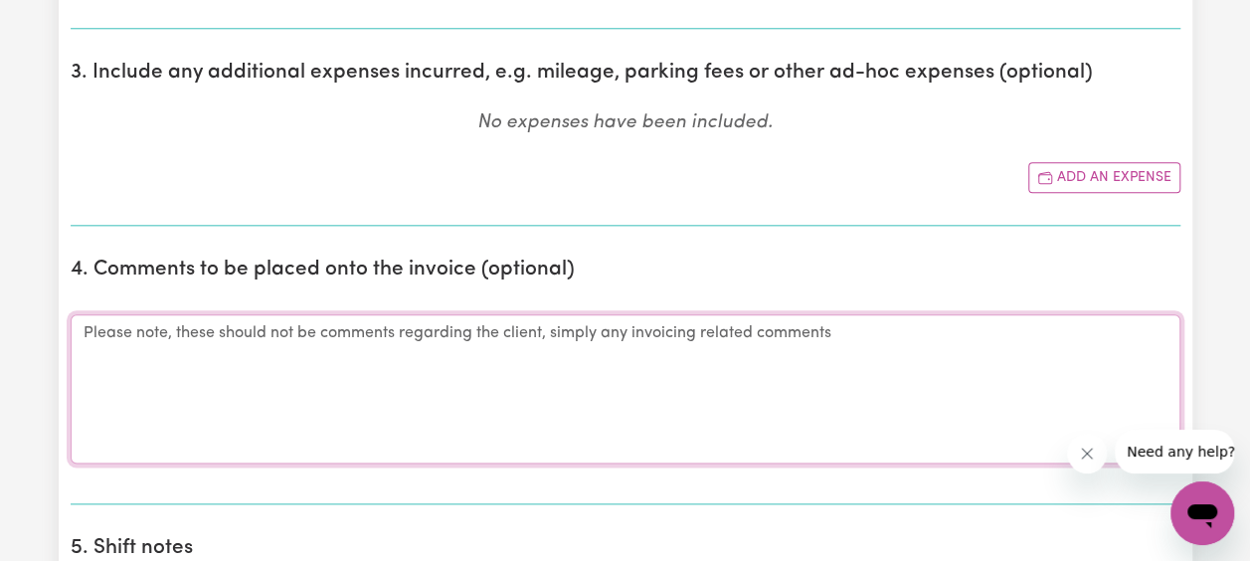
click at [371, 378] on textarea "Comments" at bounding box center [626, 388] width 1110 height 149
paste textarea "[PERSON_NAME] is getting better at brushing his teeth every day. [DATE] he was …"
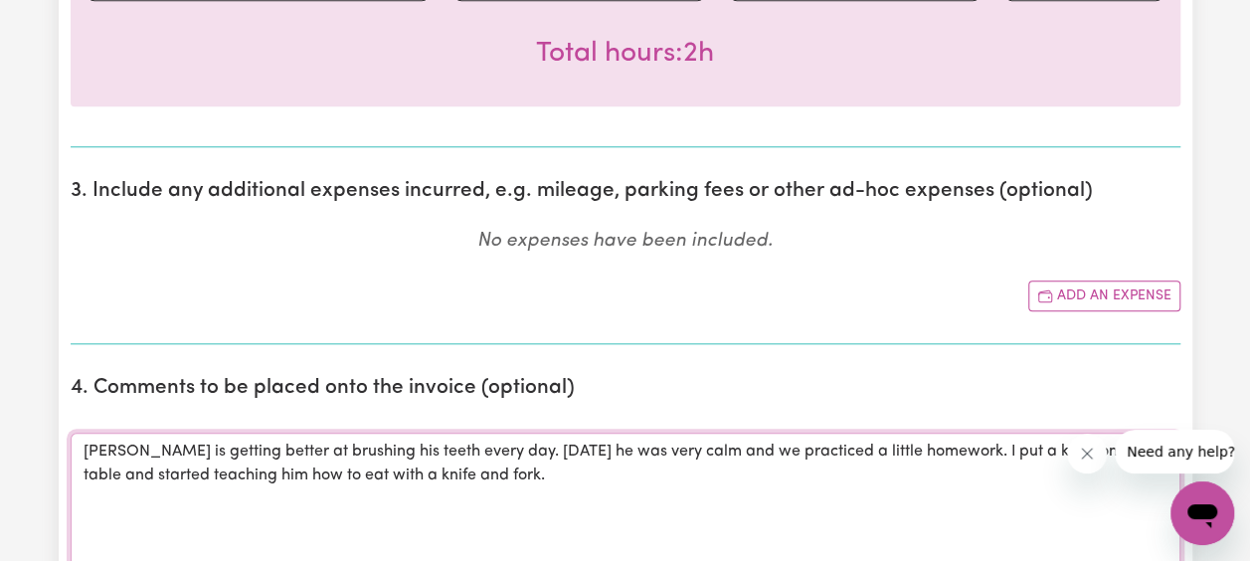
scroll to position [873, 0]
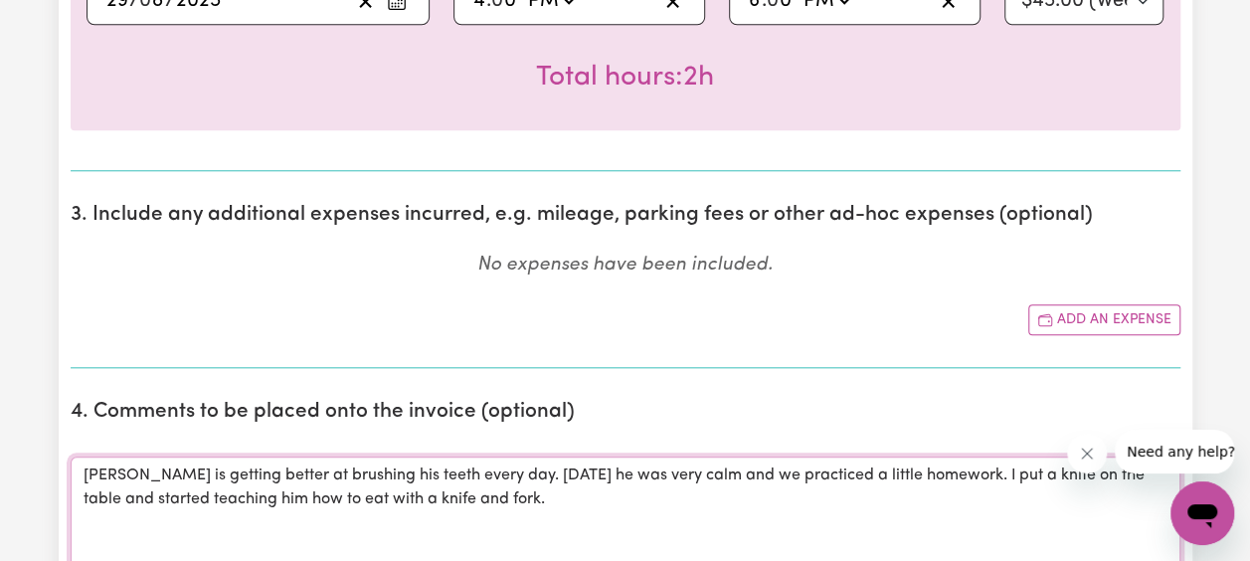
click at [498, 497] on textarea "[PERSON_NAME] is getting better at brushing his teeth every day. [DATE] he was …" at bounding box center [626, 530] width 1110 height 149
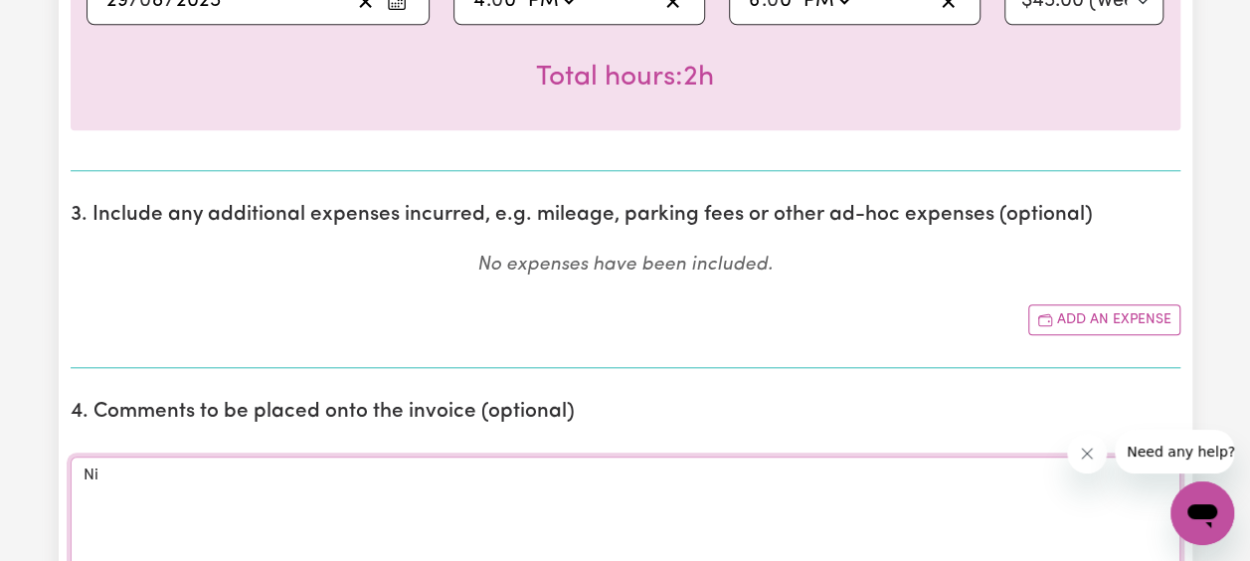
type textarea "N"
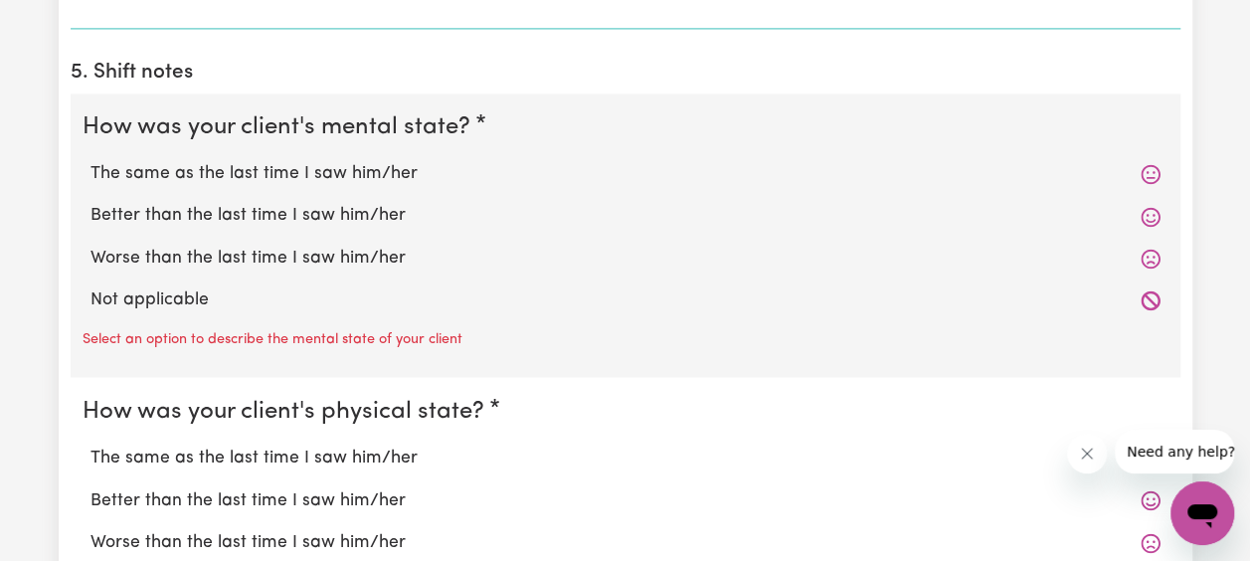
scroll to position [1495, 0]
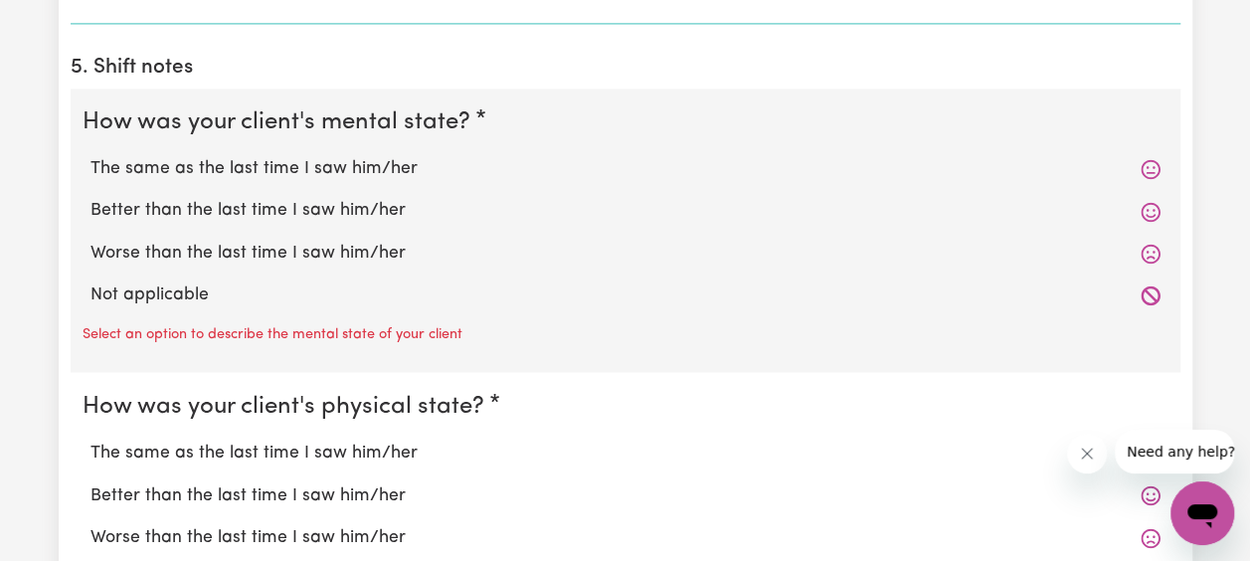
click at [400, 159] on label "The same as the last time I saw him/her" at bounding box center [625, 169] width 1070 height 26
click at [90, 156] on input "The same as the last time I saw him/her" at bounding box center [89, 155] width 1 height 1
radio input "true"
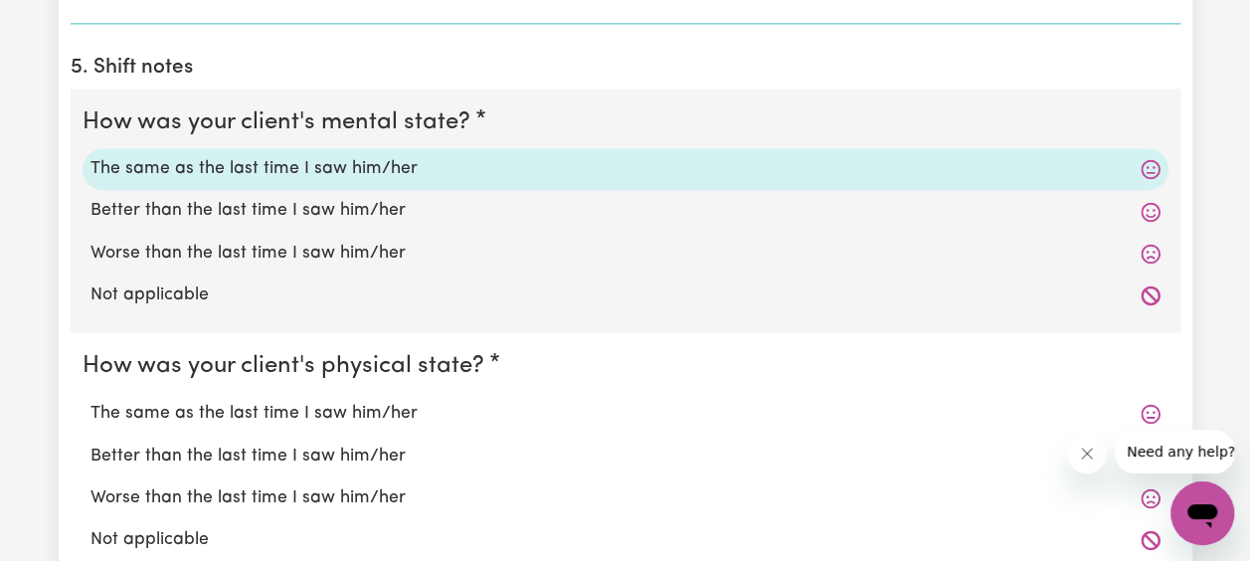
click at [295, 408] on label "The same as the last time I saw him/her" at bounding box center [625, 413] width 1070 height 26
click at [90, 400] on input "The same as the last time I saw him/her" at bounding box center [89, 399] width 1 height 1
radio input "true"
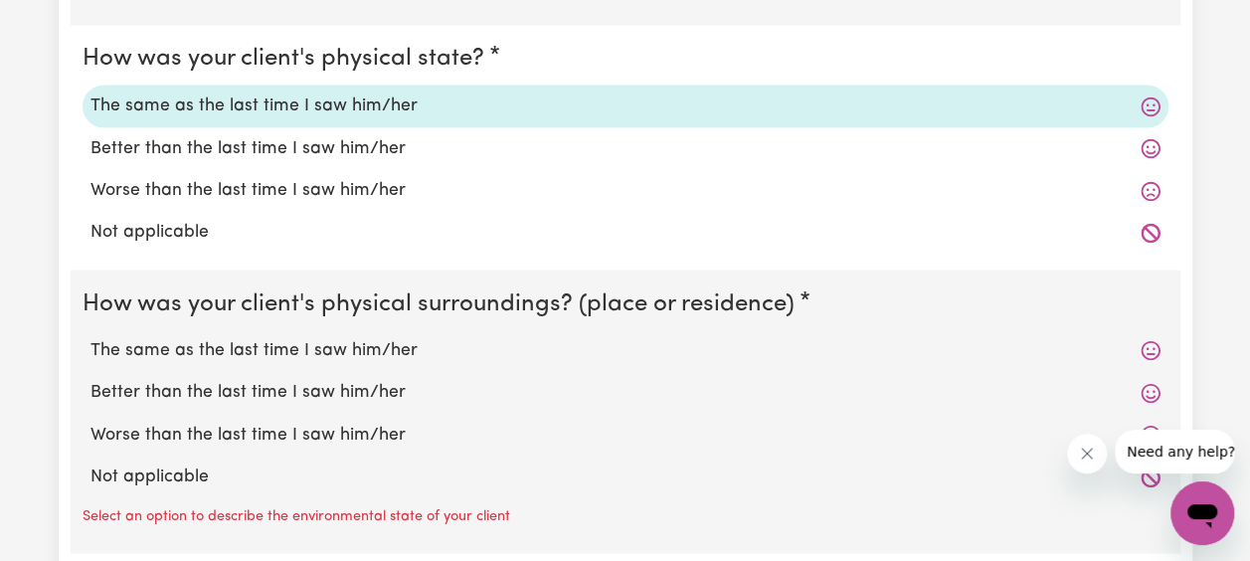
scroll to position [1804, 0]
click at [332, 343] on label "The same as the last time I saw him/her" at bounding box center [625, 349] width 1070 height 26
click at [90, 336] on input "The same as the last time I saw him/her" at bounding box center [89, 335] width 1 height 1
radio input "true"
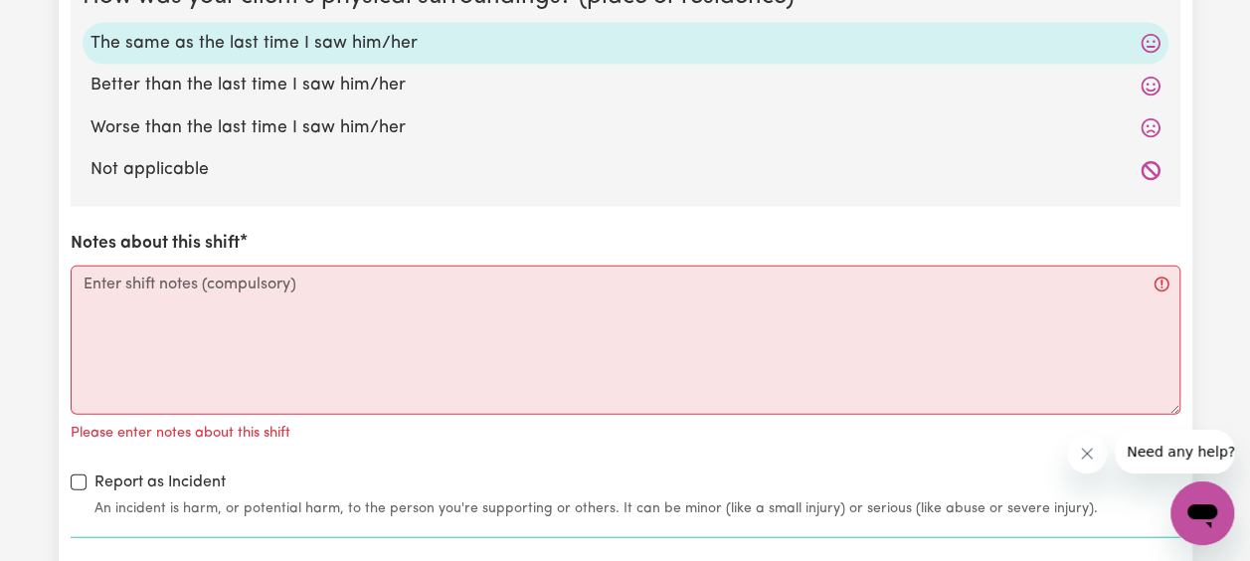
scroll to position [2110, 0]
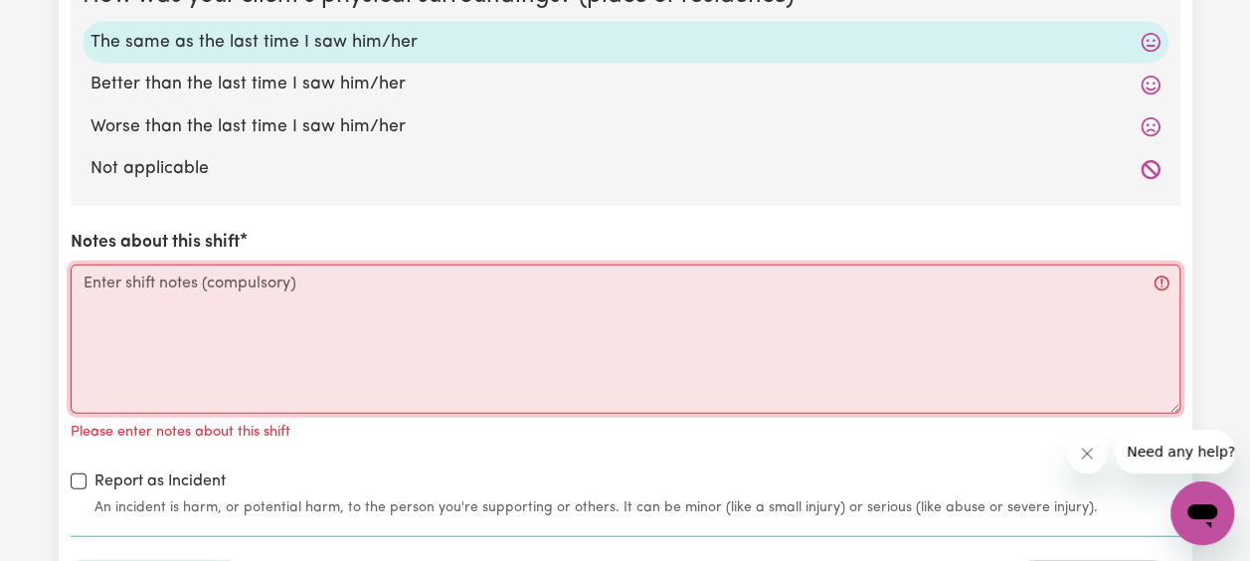
click at [301, 292] on textarea "Notes about this shift" at bounding box center [626, 338] width 1110 height 149
paste textarea "[PERSON_NAME] is getting better at brushing his teeth every day. [DATE] he was …"
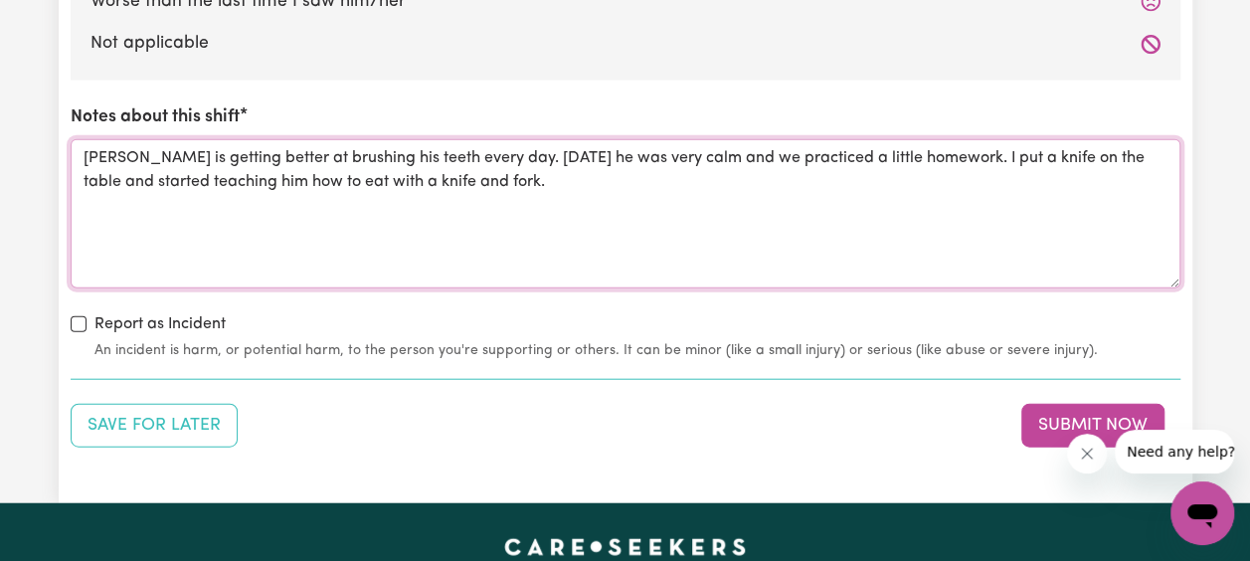
scroll to position [2331, 0]
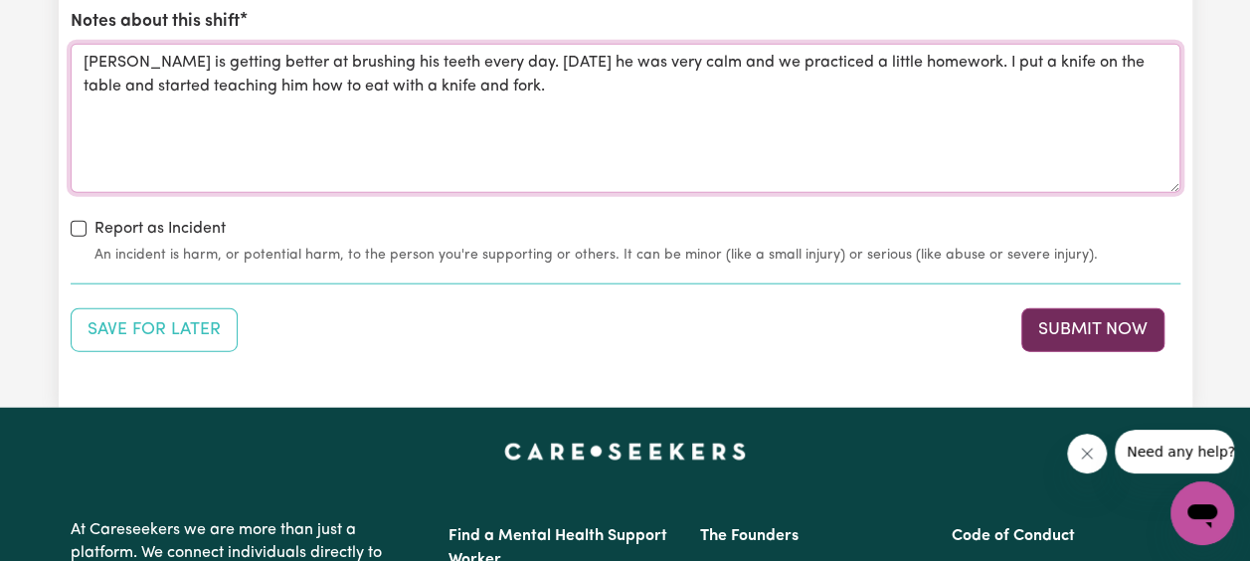
type textarea "[PERSON_NAME] is getting better at brushing his teeth every day. [DATE] he was …"
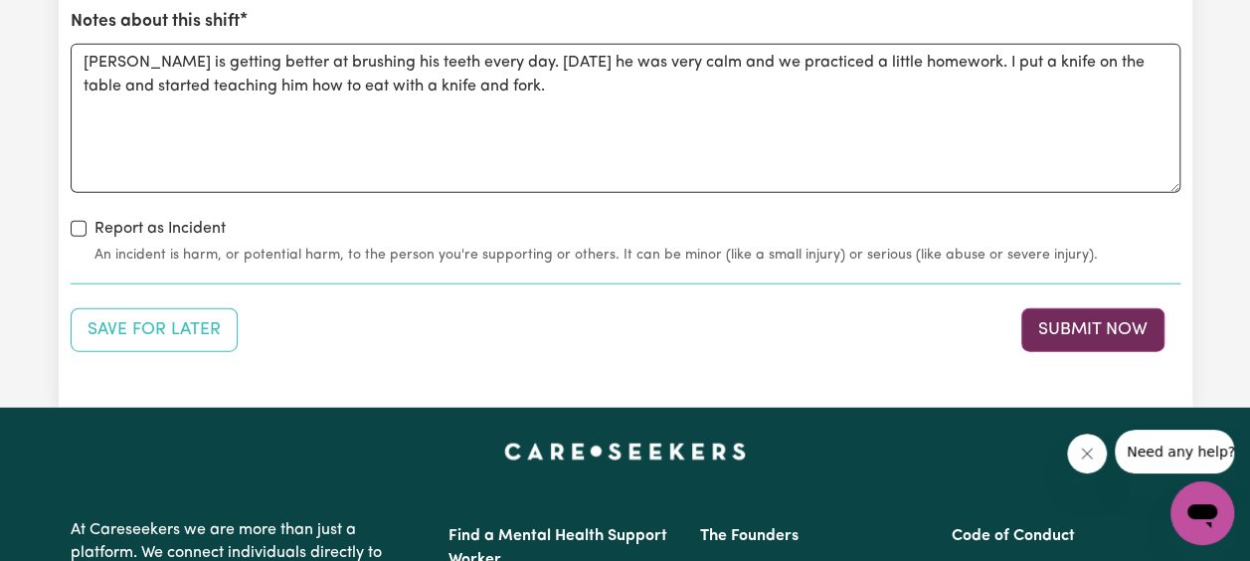
click at [1100, 333] on button "Submit Now" at bounding box center [1092, 330] width 143 height 44
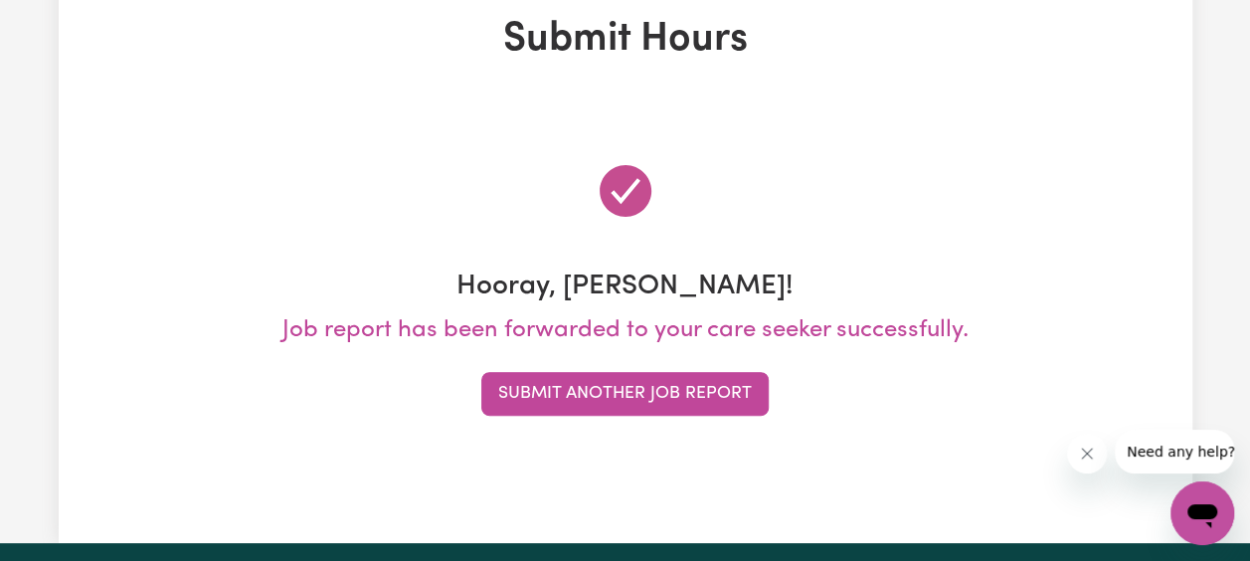
scroll to position [0, 0]
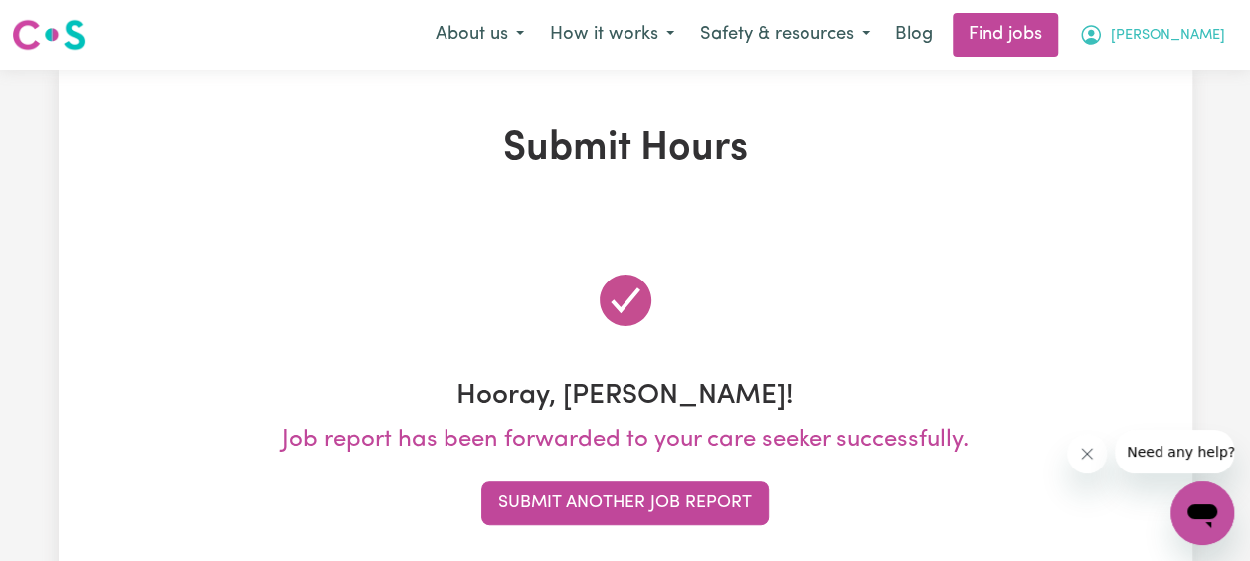
click at [1132, 44] on span "[PERSON_NAME]" at bounding box center [1168, 36] width 114 height 22
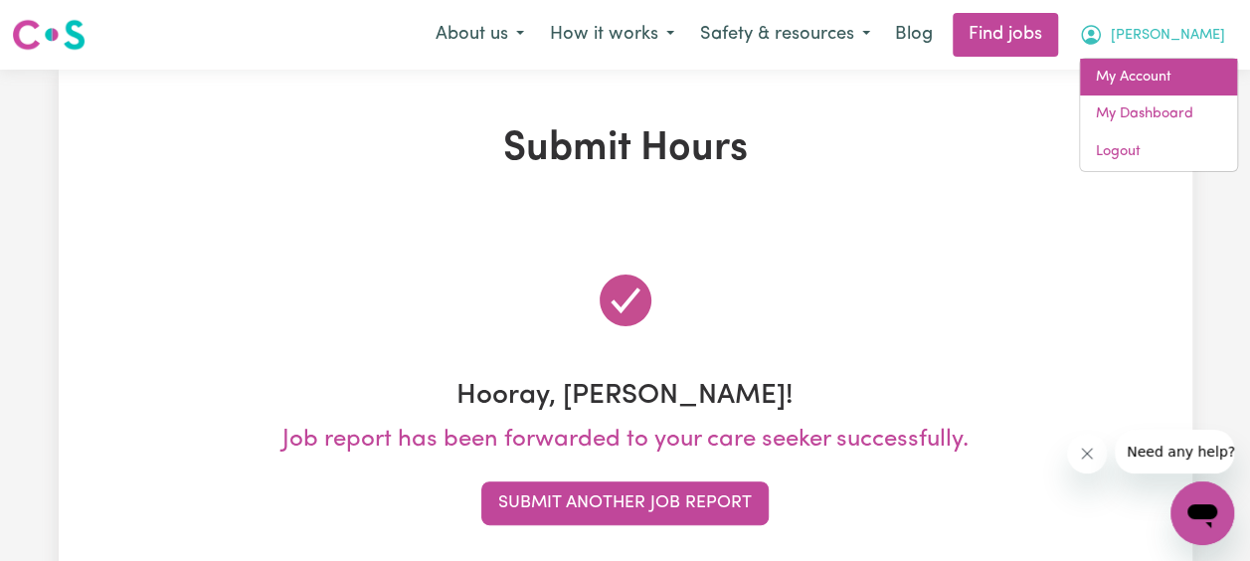
click at [1131, 82] on link "My Account" at bounding box center [1158, 78] width 157 height 38
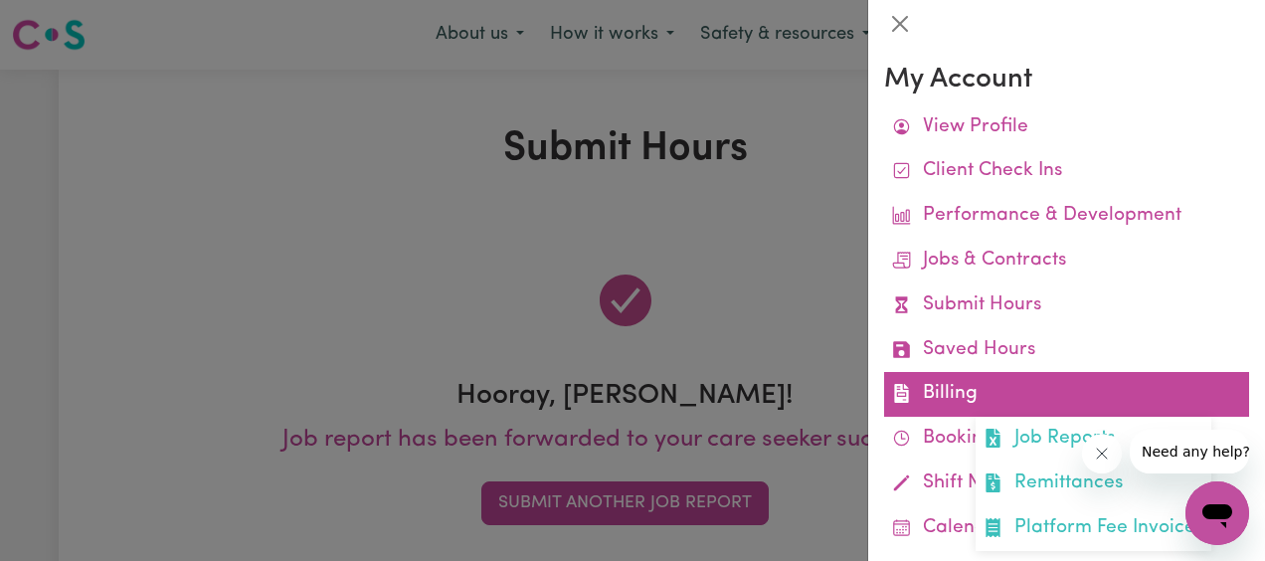
click at [952, 385] on link "Billing Job Reports Remittances Platform Fee Invoices" at bounding box center [1066, 394] width 365 height 45
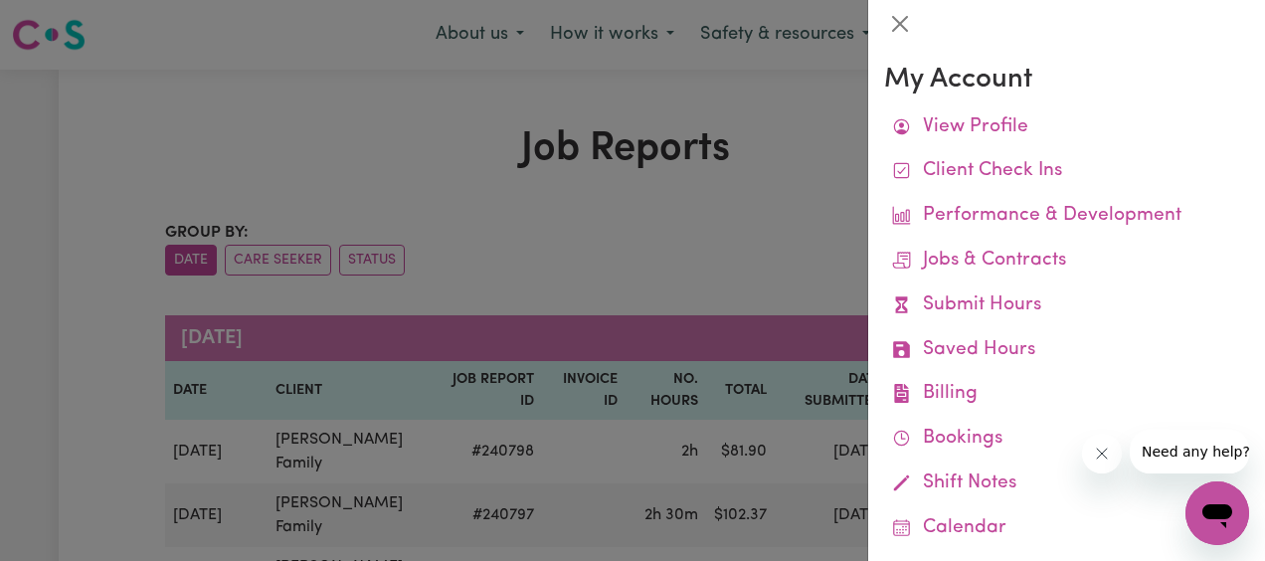
click at [443, 157] on div at bounding box center [632, 280] width 1265 height 561
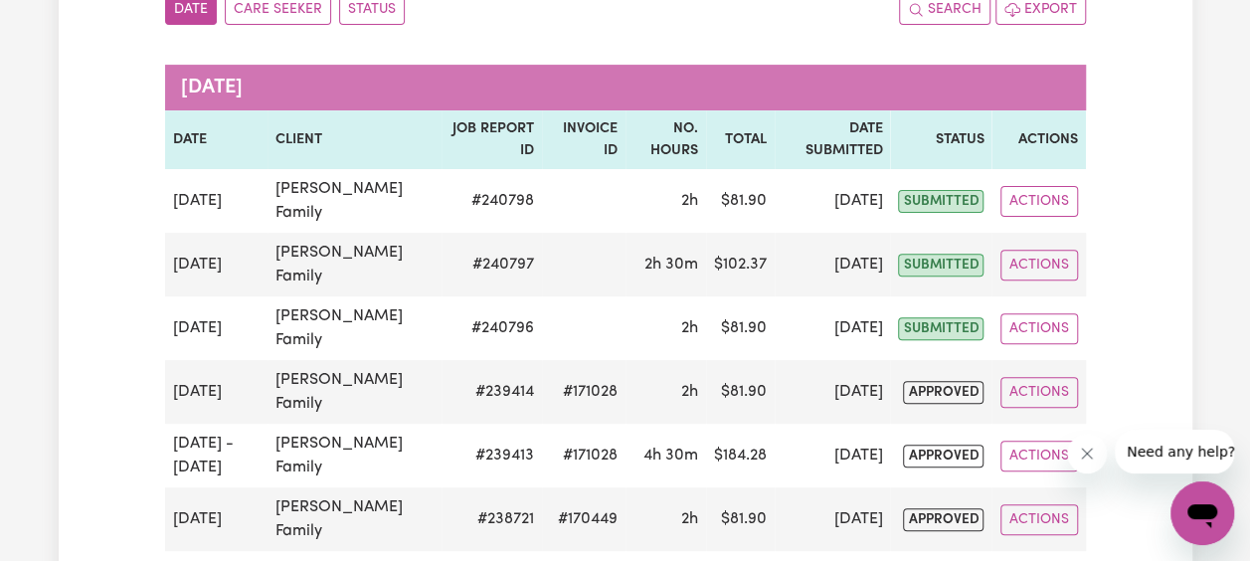
scroll to position [253, 0]
